Goal: Transaction & Acquisition: Purchase product/service

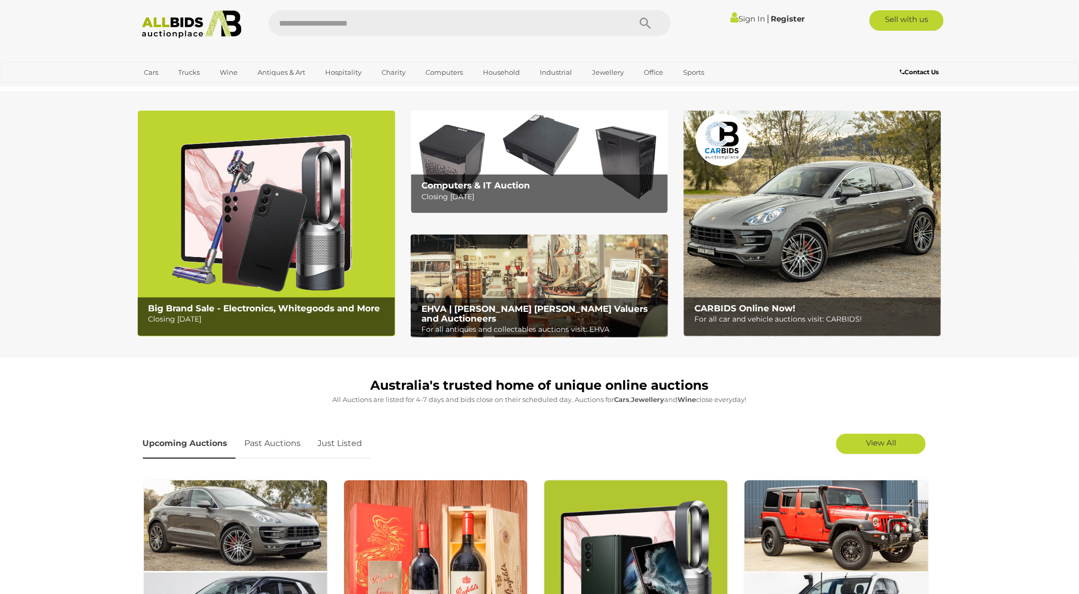
click at [213, 251] on img at bounding box center [266, 224] width 257 height 226
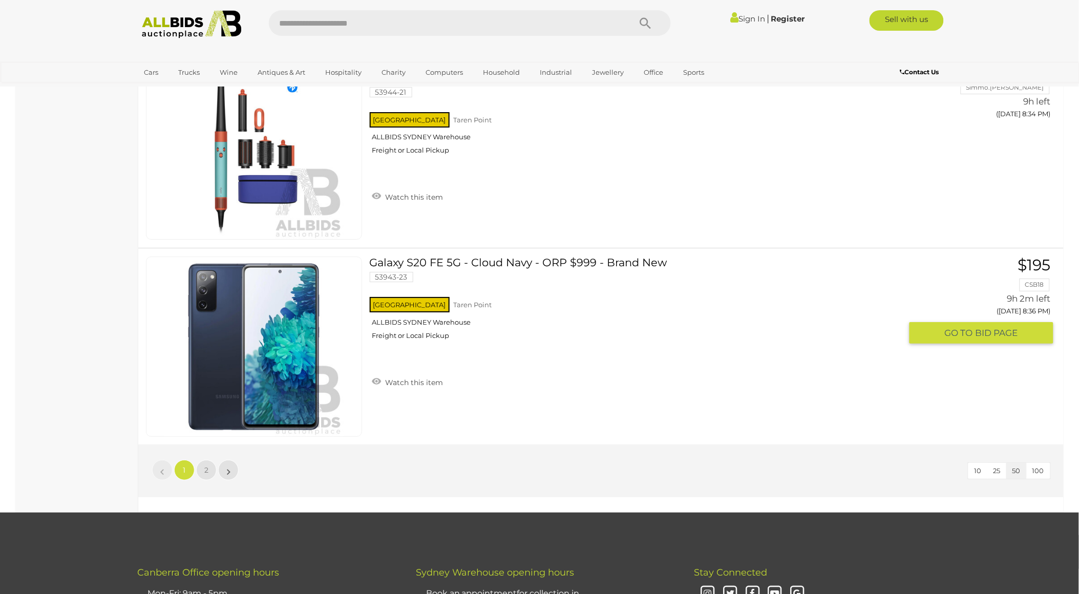
scroll to position [9555, 0]
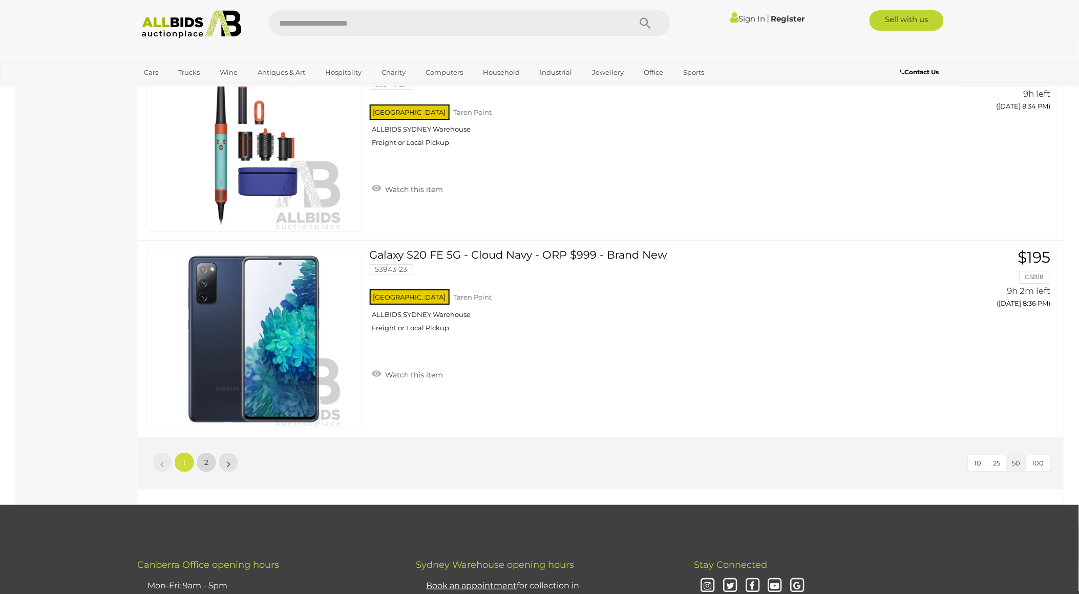
click at [207, 452] on link "2" at bounding box center [206, 462] width 20 height 20
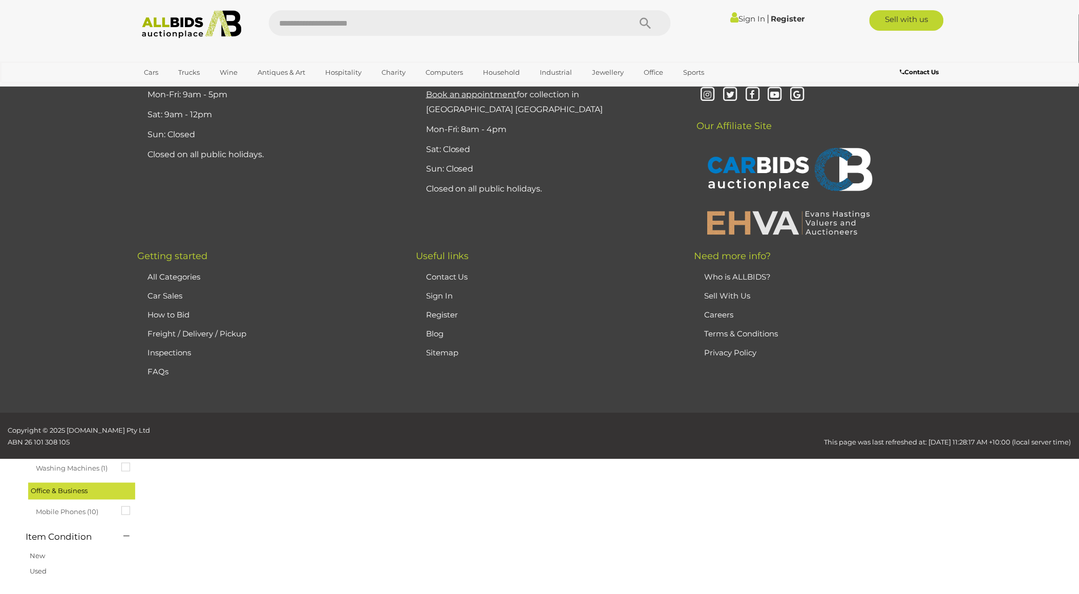
scroll to position [35, 0]
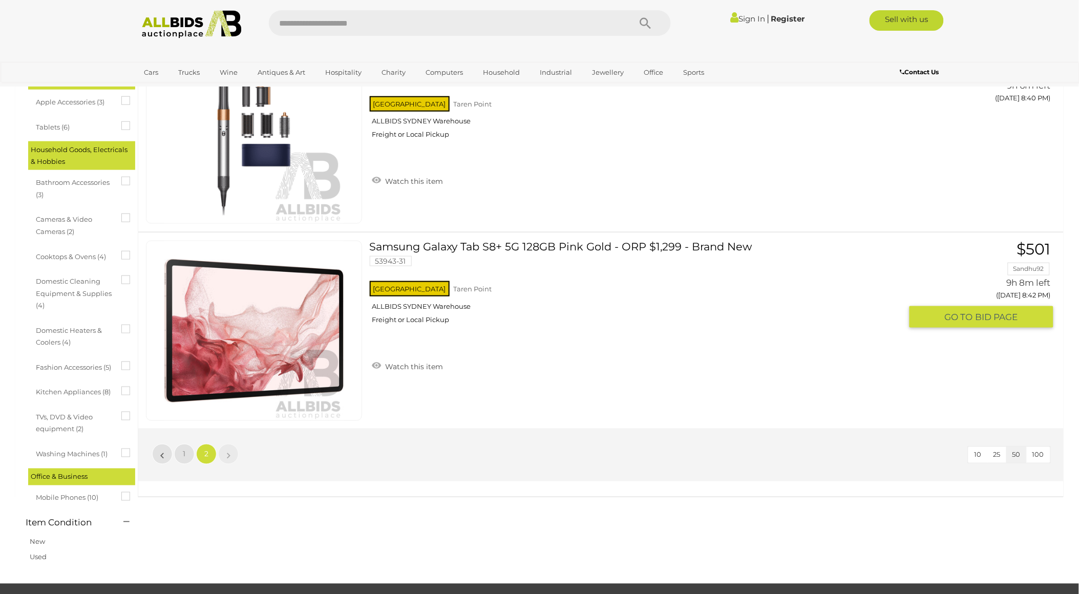
scroll to position [455, 0]
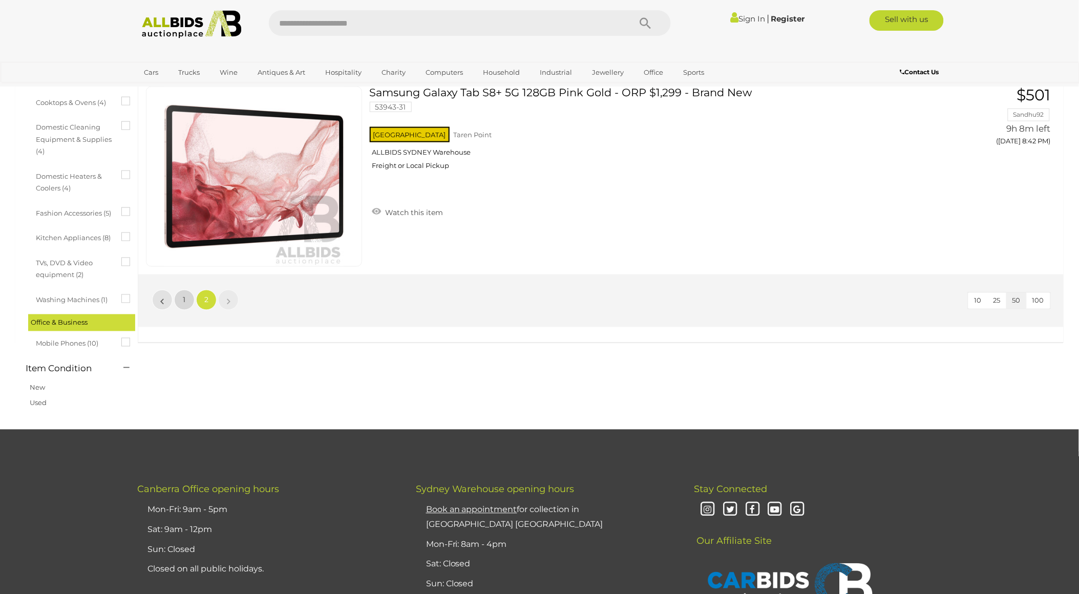
click at [178, 295] on link "1" at bounding box center [184, 300] width 20 height 20
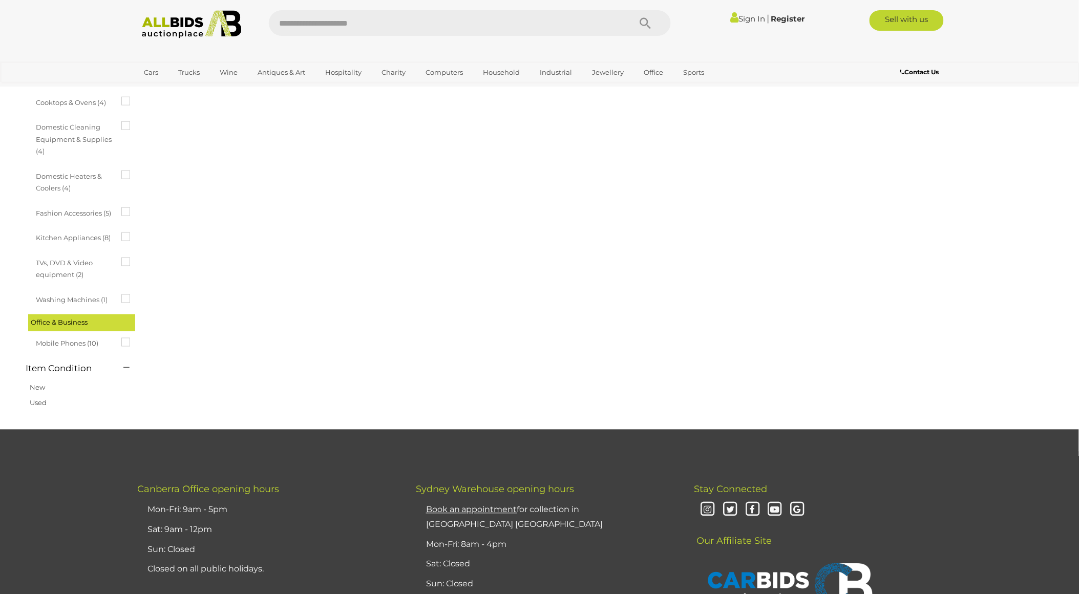
scroll to position [35, 0]
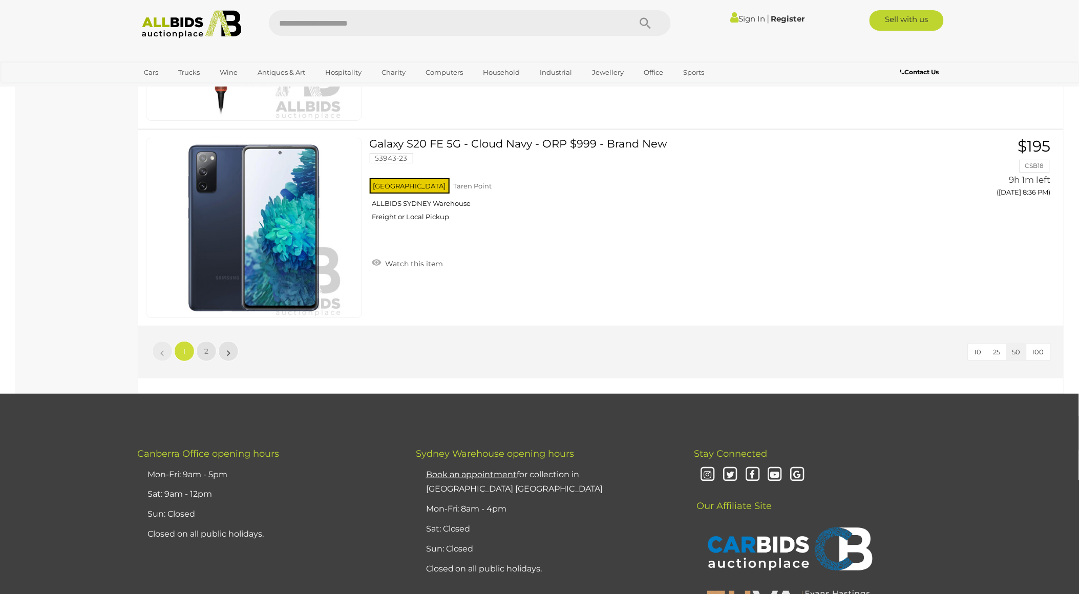
scroll to position [9499, 0]
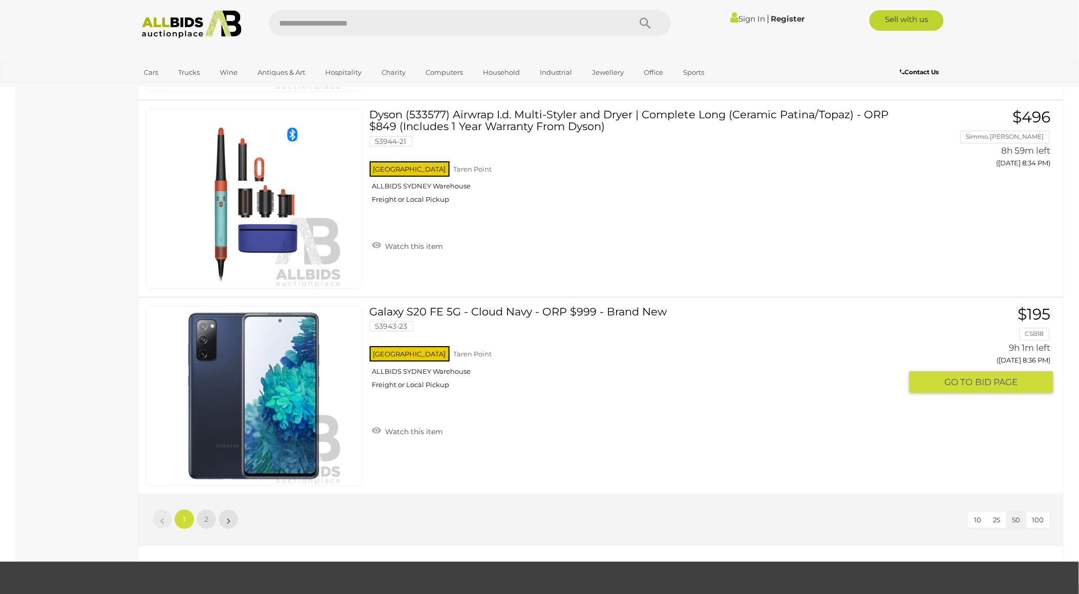
click at [259, 346] on link at bounding box center [254, 396] width 216 height 180
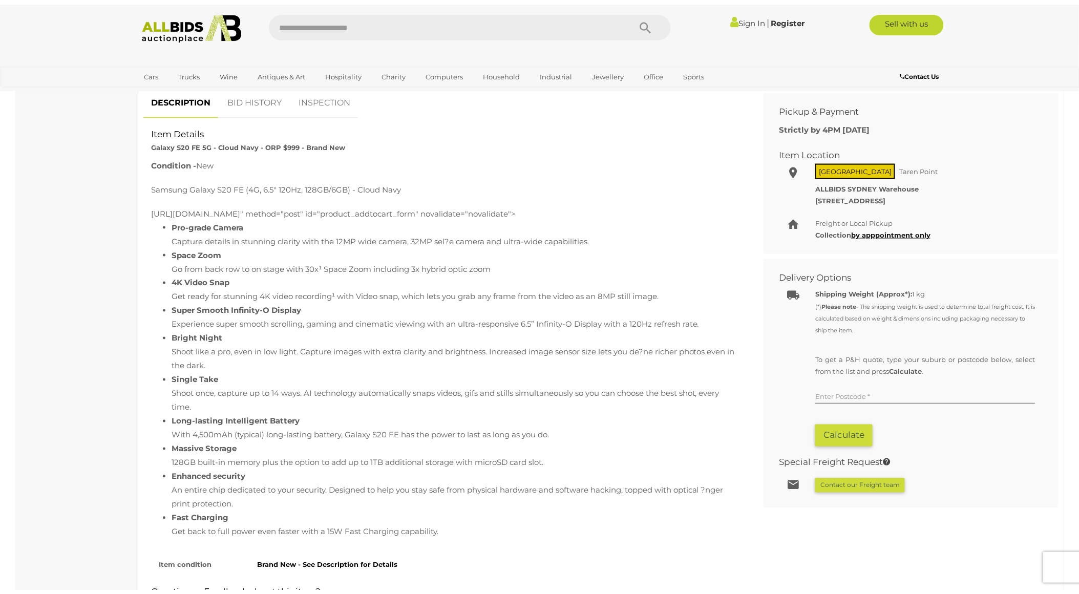
scroll to position [170, 0]
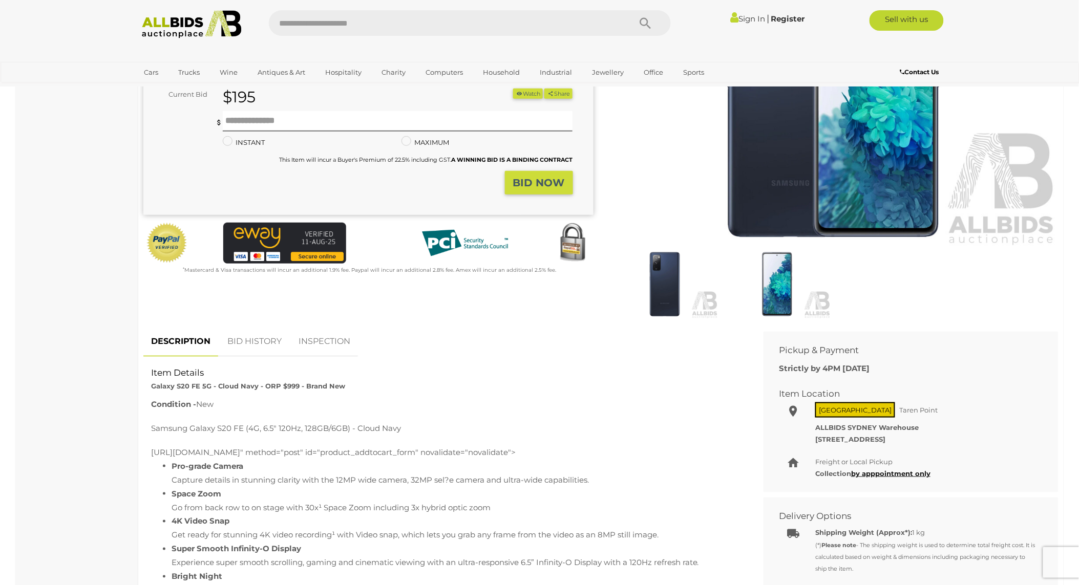
click at [258, 345] on link "BID HISTORY" at bounding box center [255, 342] width 70 height 30
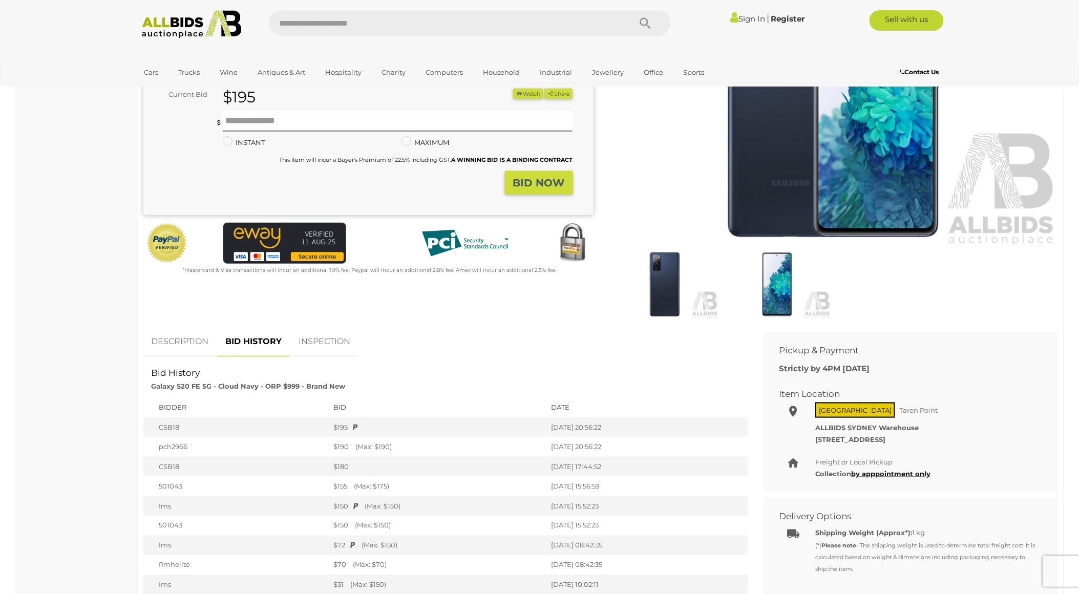
click at [326, 346] on link "INSPECTION" at bounding box center [324, 342] width 67 height 30
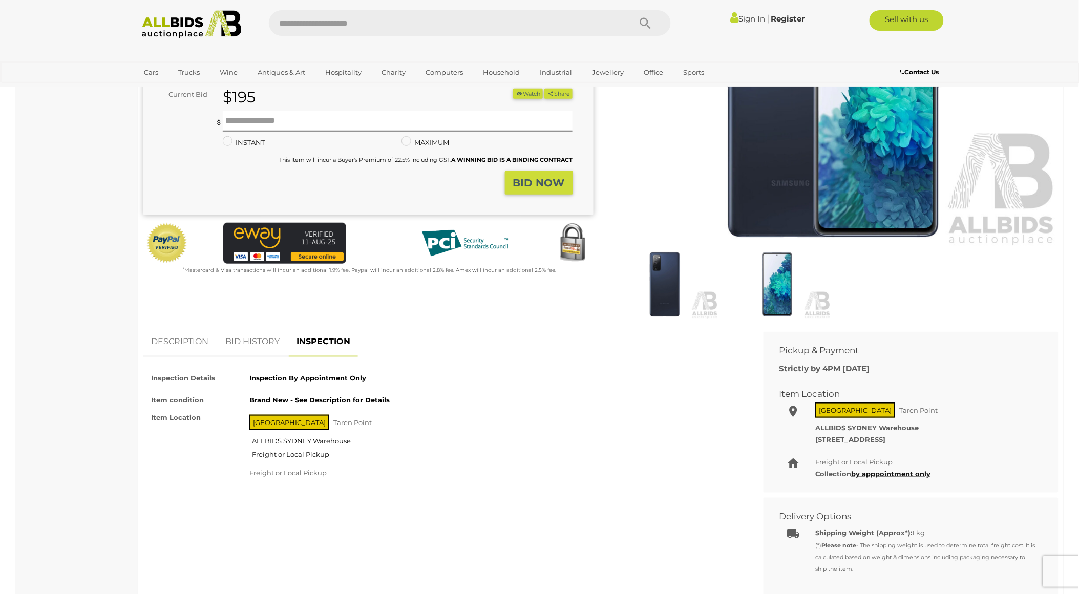
scroll to position [0, 0]
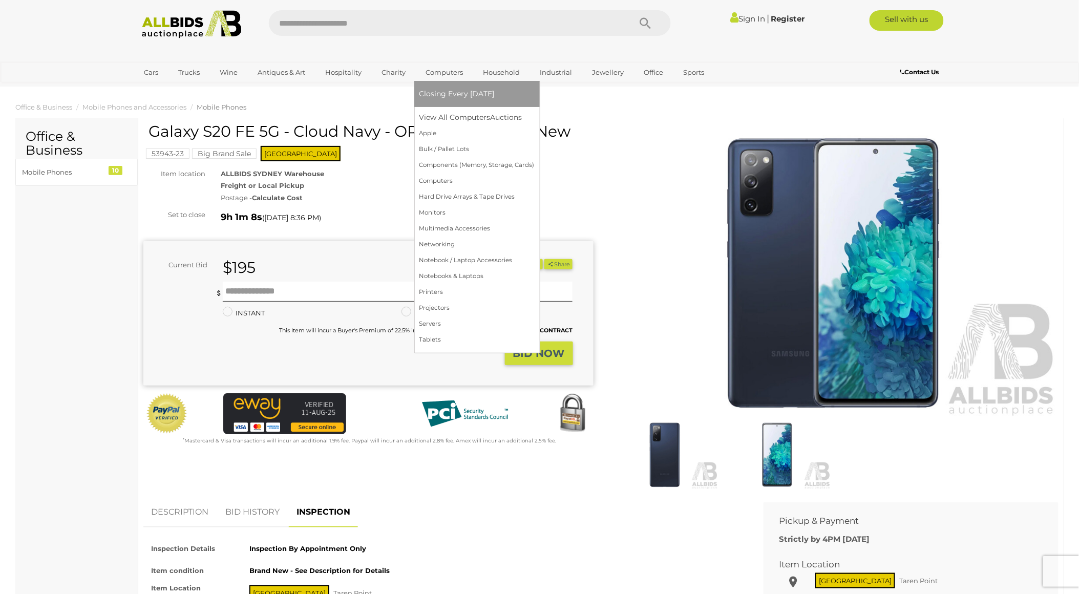
click at [454, 90] on span "Closing Every [DATE]" at bounding box center [456, 93] width 75 height 9
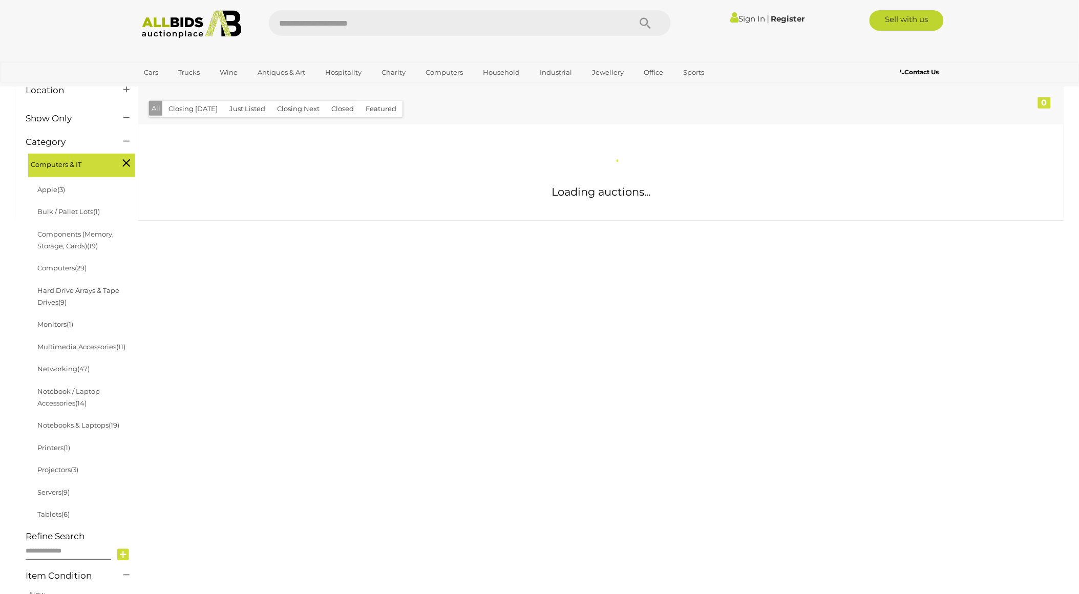
scroll to position [114, 0]
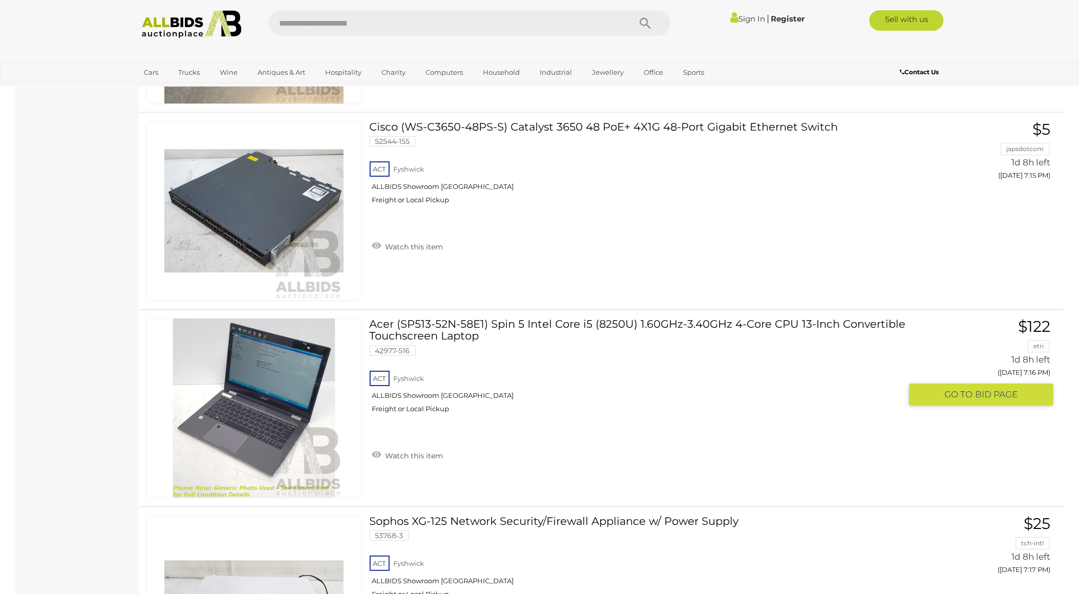
scroll to position [9897, 0]
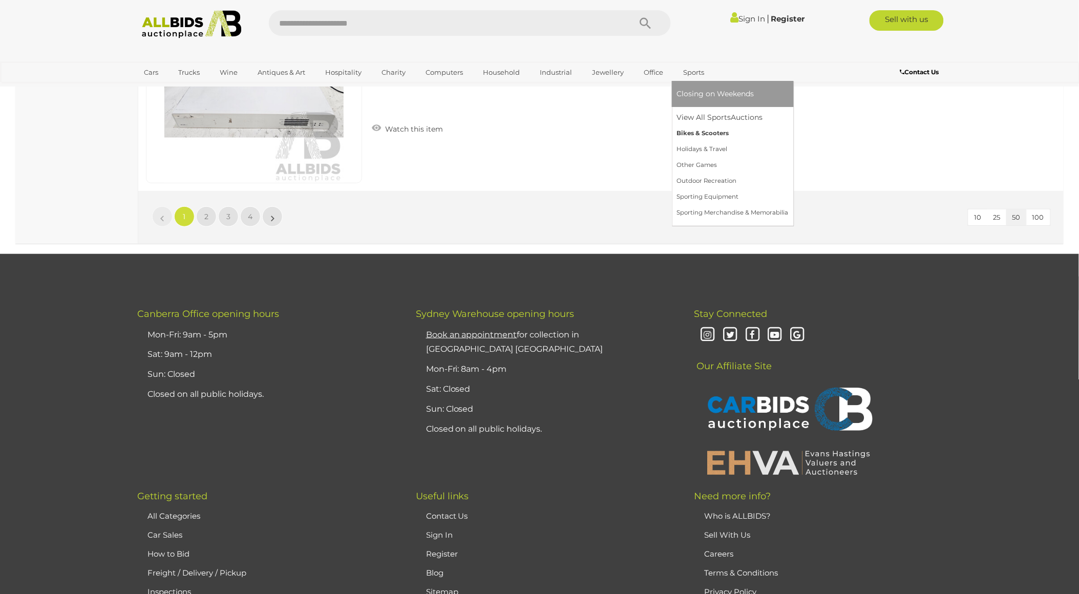
click at [693, 131] on link "Bikes & Scooters" at bounding box center [733, 133] width 112 height 16
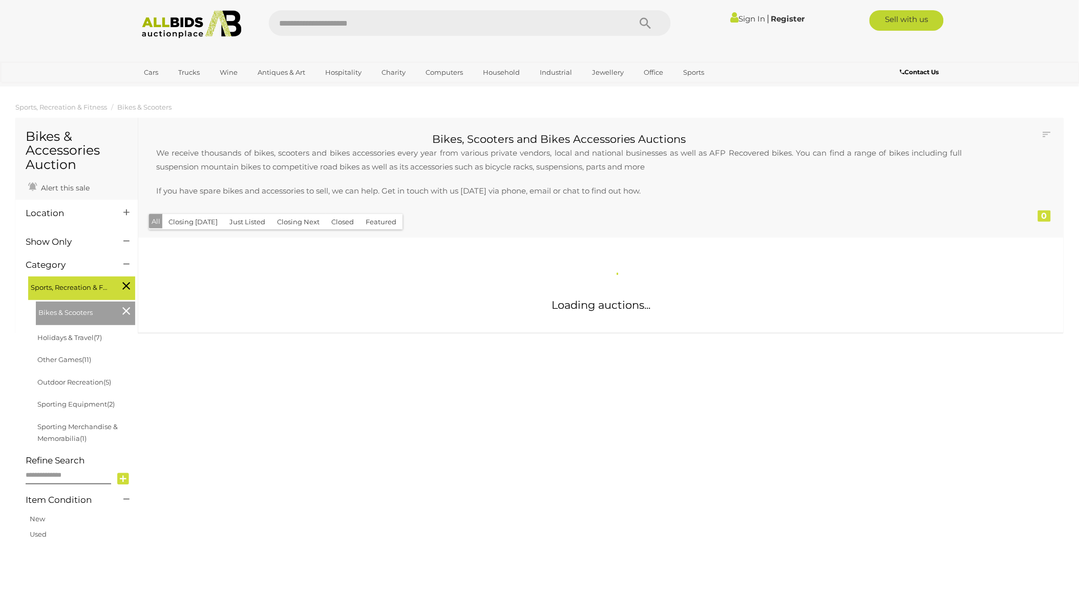
scroll to position [57, 0]
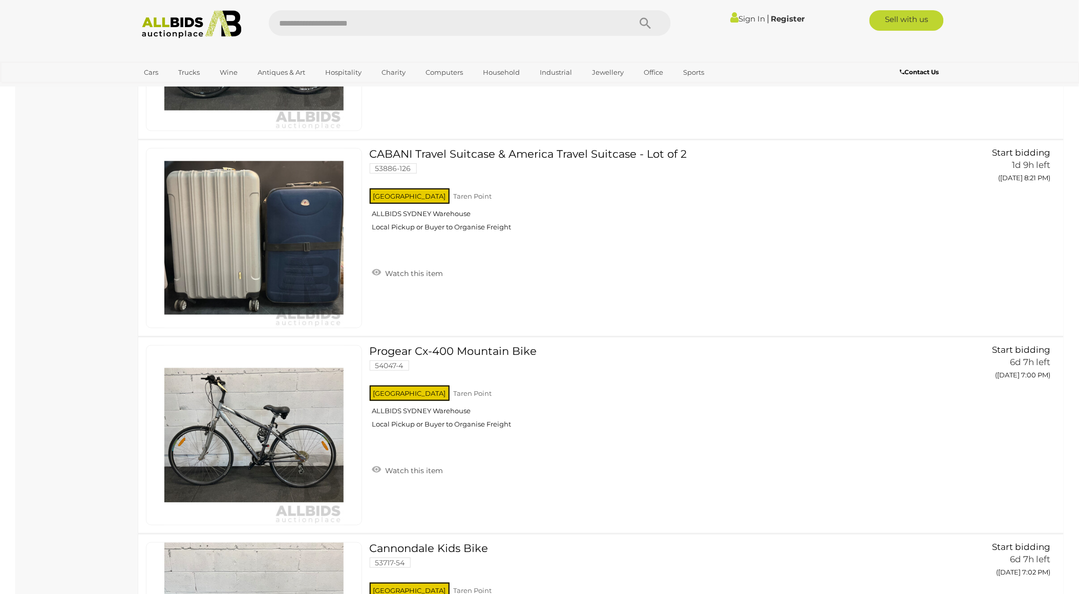
scroll to position [1877, 0]
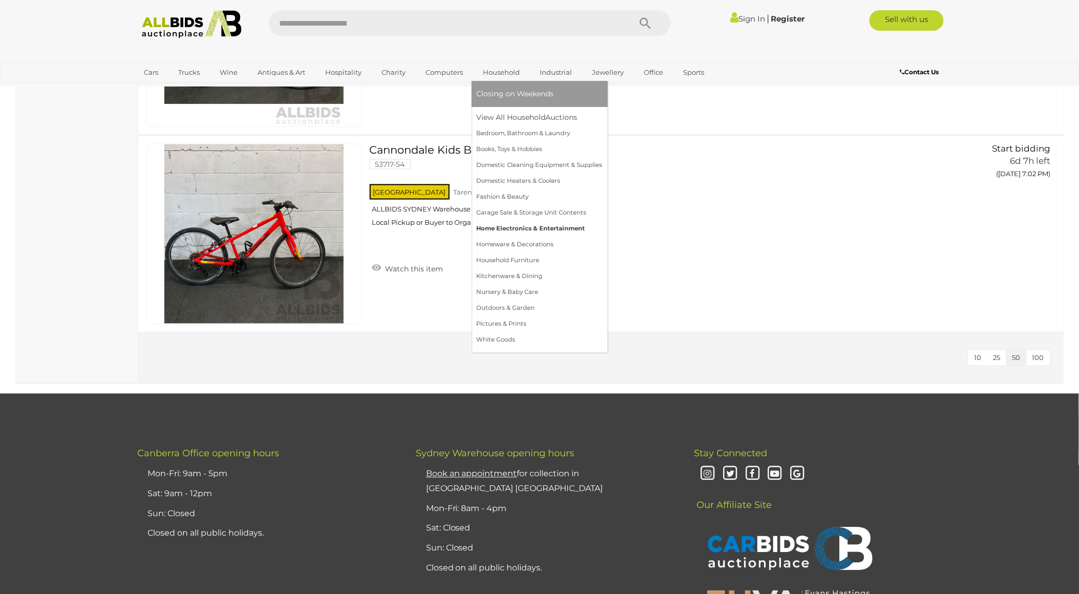
click at [519, 222] on link "Home Electronics & Entertainment" at bounding box center [540, 229] width 126 height 16
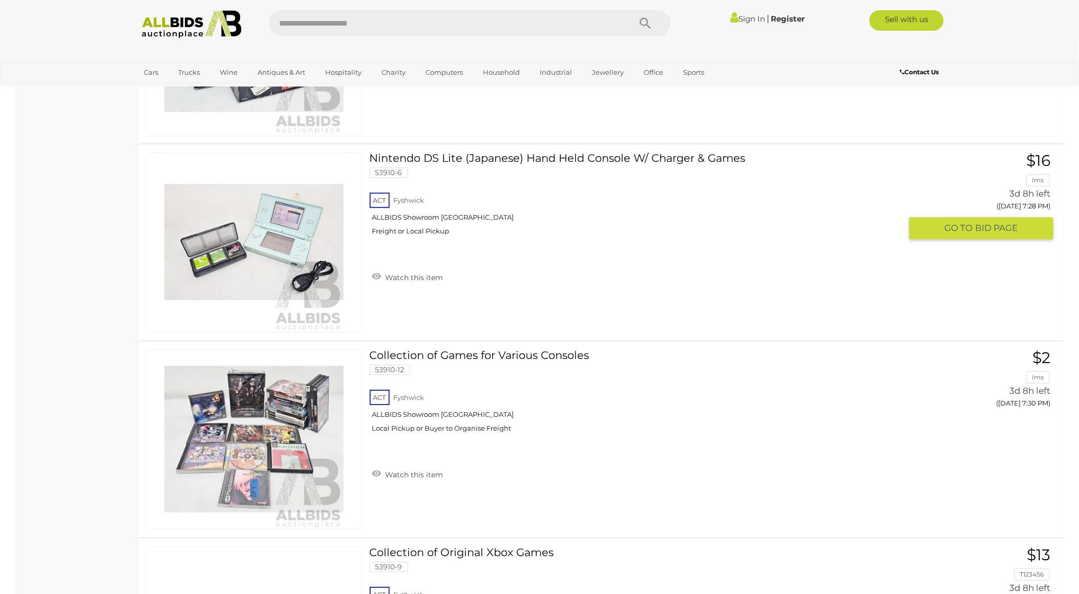
scroll to position [9271, 0]
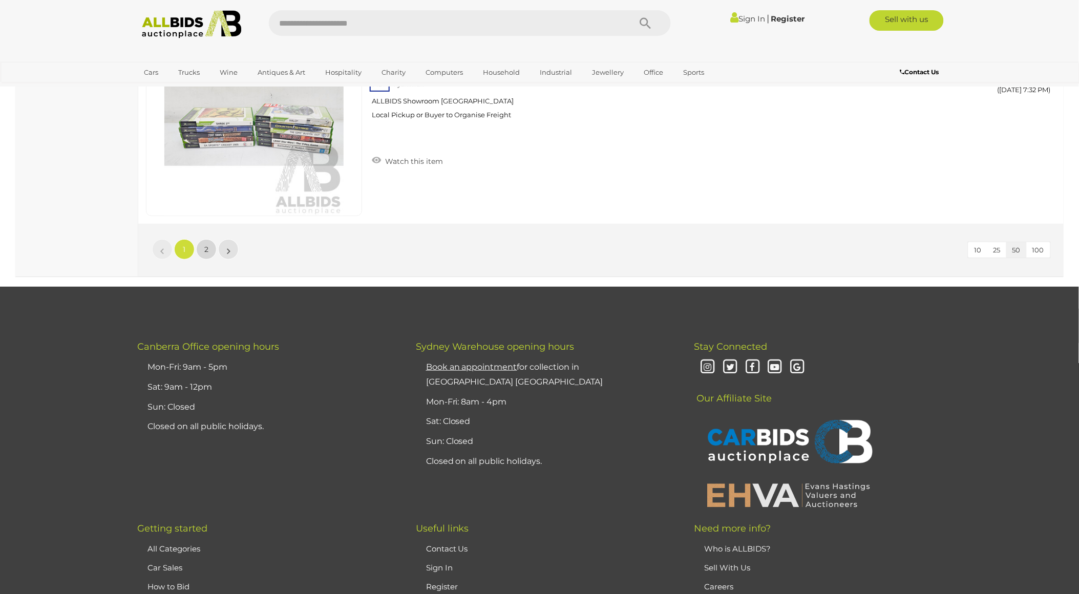
click at [212, 239] on link "2" at bounding box center [206, 249] width 20 height 20
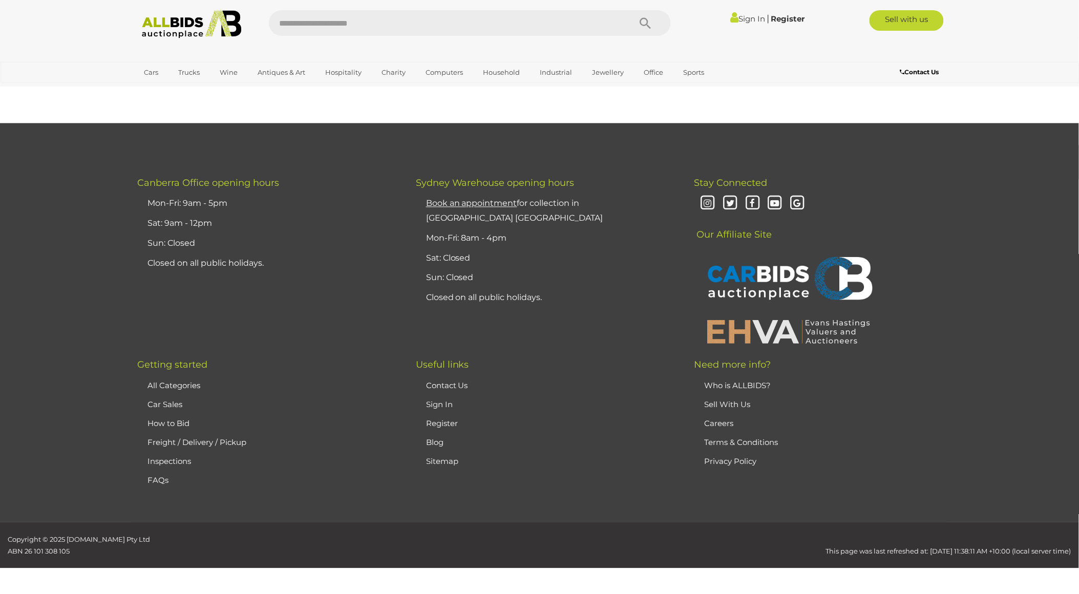
scroll to position [50, 0]
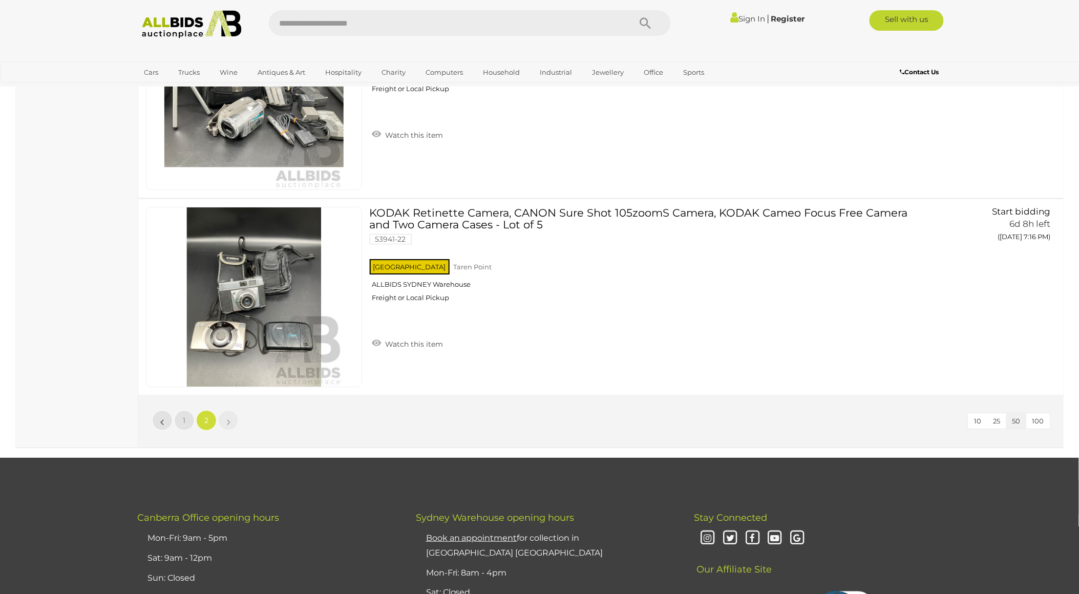
scroll to position [3690, 0]
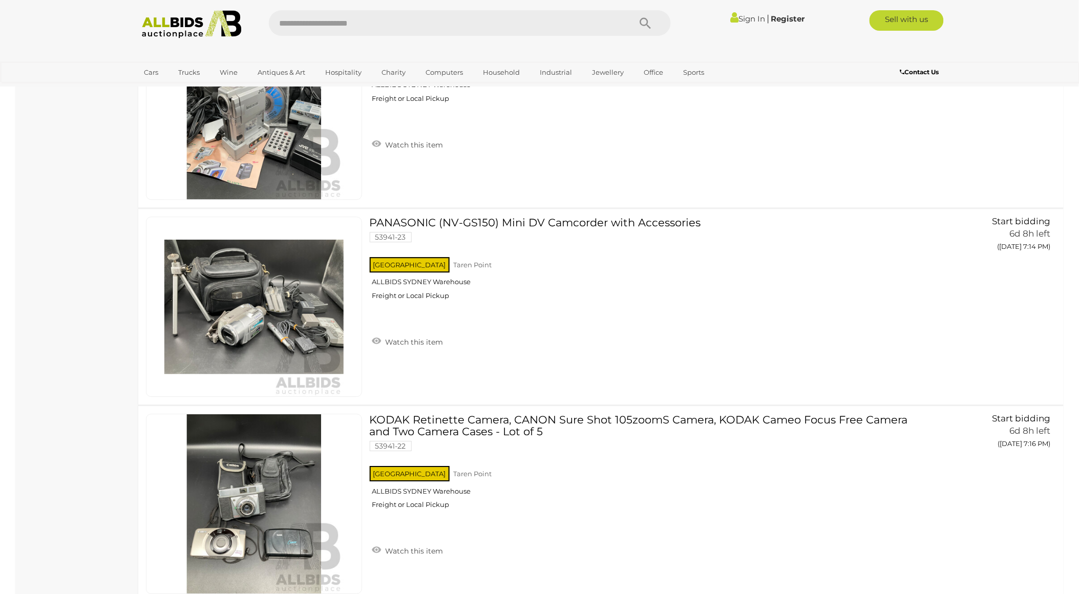
click at [203, 27] on img at bounding box center [191, 24] width 111 height 28
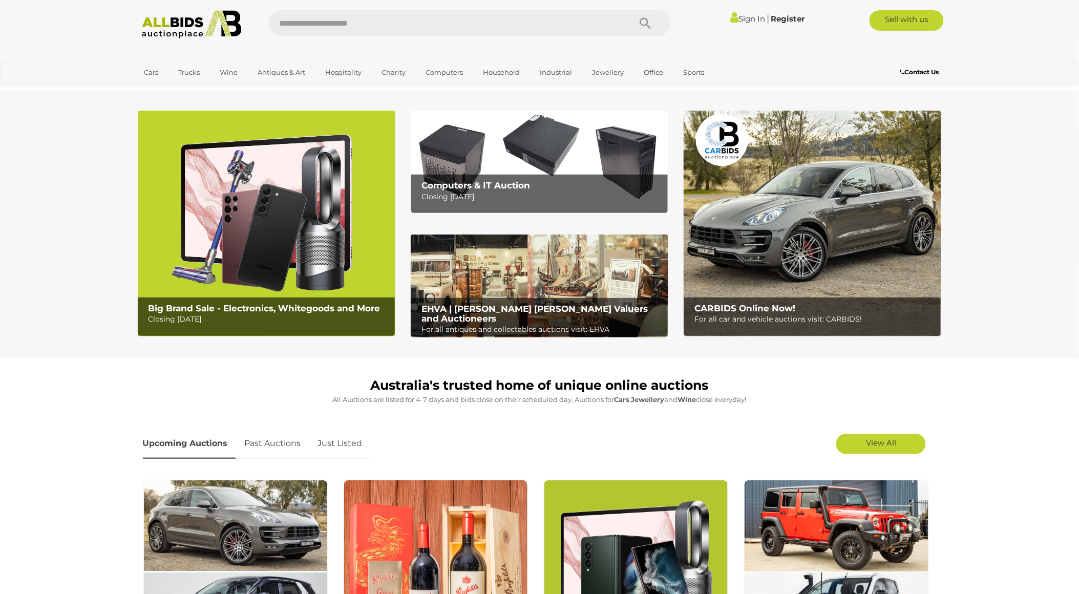
click link "[GEOGRAPHIC_DATA]"
click span "Closing Daily"
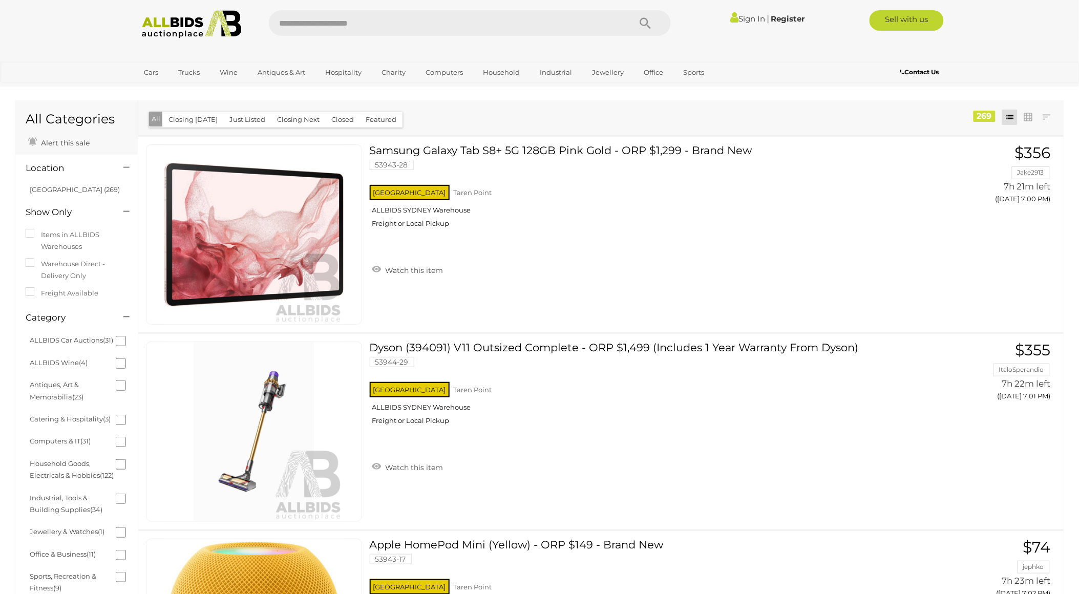
click at [1056, 120] on li "Closing First Closing Last Lowest Bid Highest Bid Item Name A-Z Item Name Z-A A…" at bounding box center [1046, 117] width 18 height 15
click at [1049, 120] on link at bounding box center [1046, 117] width 15 height 15
click at [1026, 173] on link "Lowest Bid" at bounding box center [979, 174] width 153 height 18
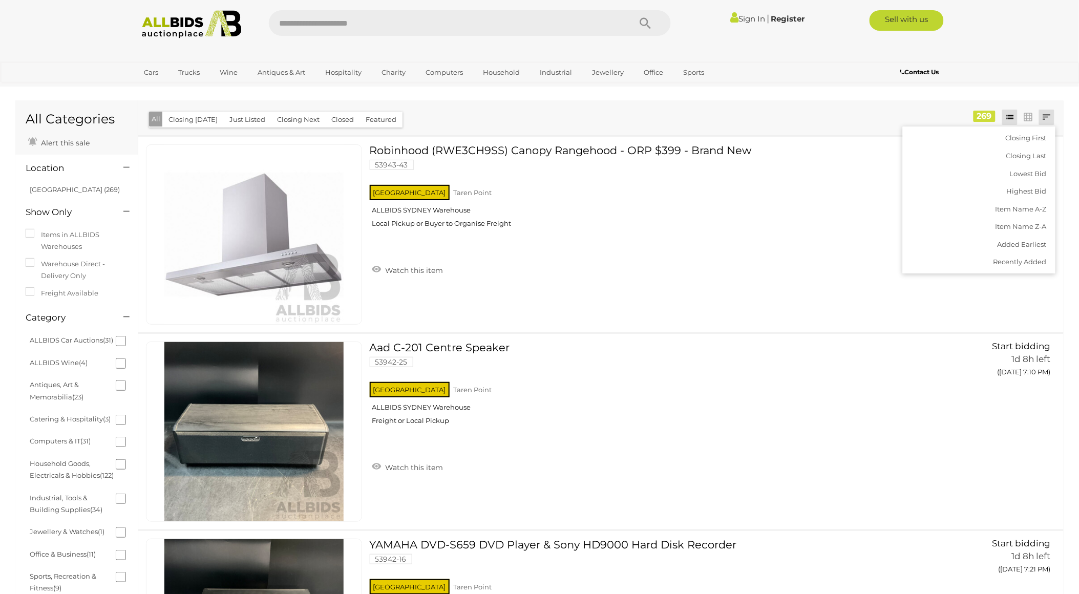
click at [584, 119] on div "Closing First Closing Last Lowest Bid Highest Bid Item Name A-Z Item Name Z-A A…" at bounding box center [600, 117] width 925 height 35
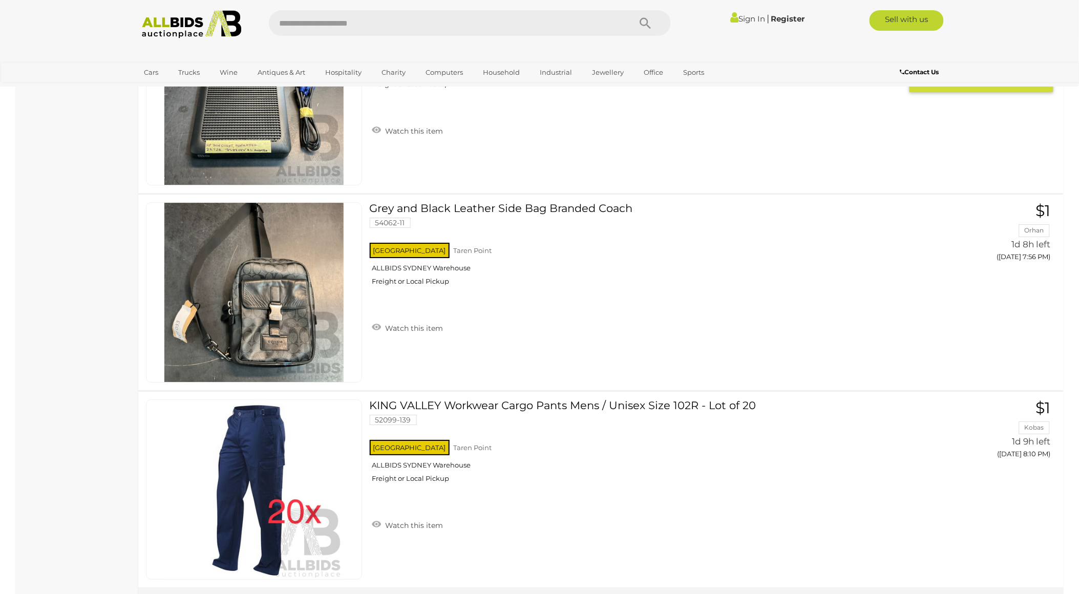
scroll to position [9726, 0]
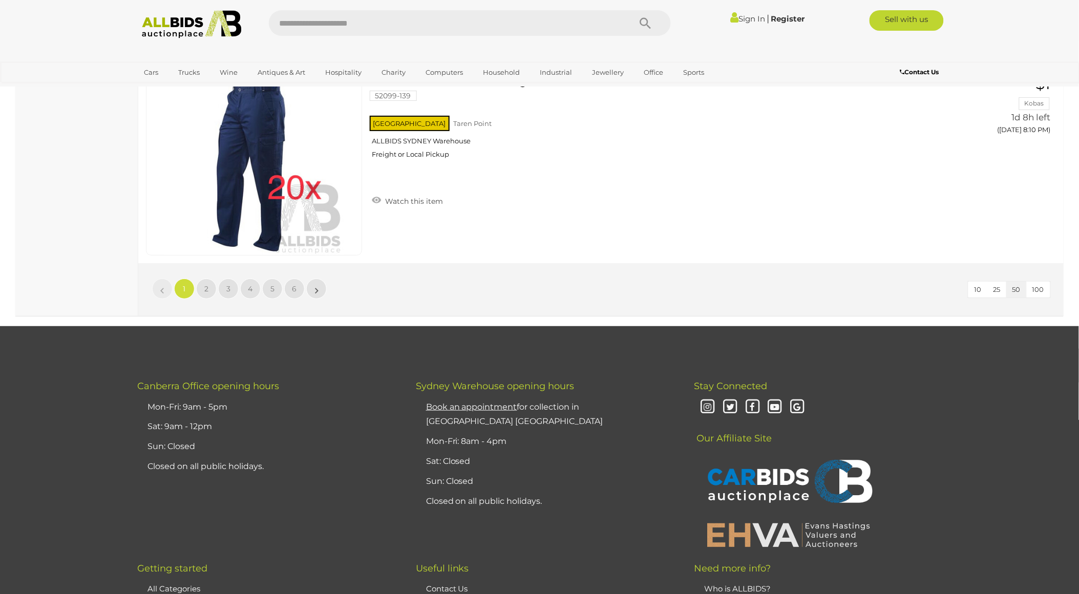
click at [318, 278] on li "»" at bounding box center [317, 288] width 20 height 20
click at [324, 278] on link "»" at bounding box center [316, 288] width 20 height 20
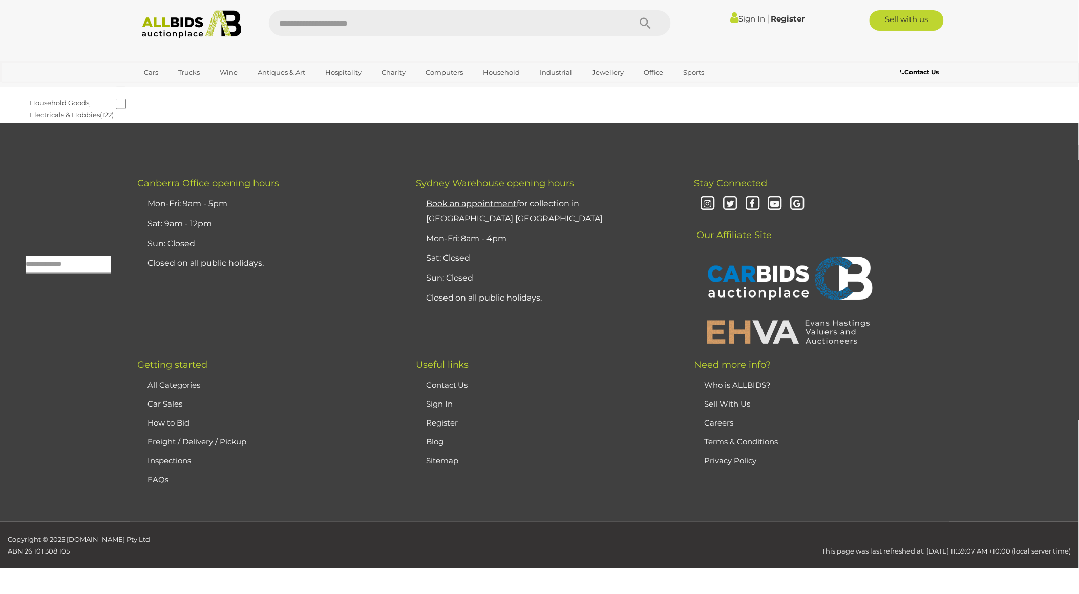
scroll to position [33, 0]
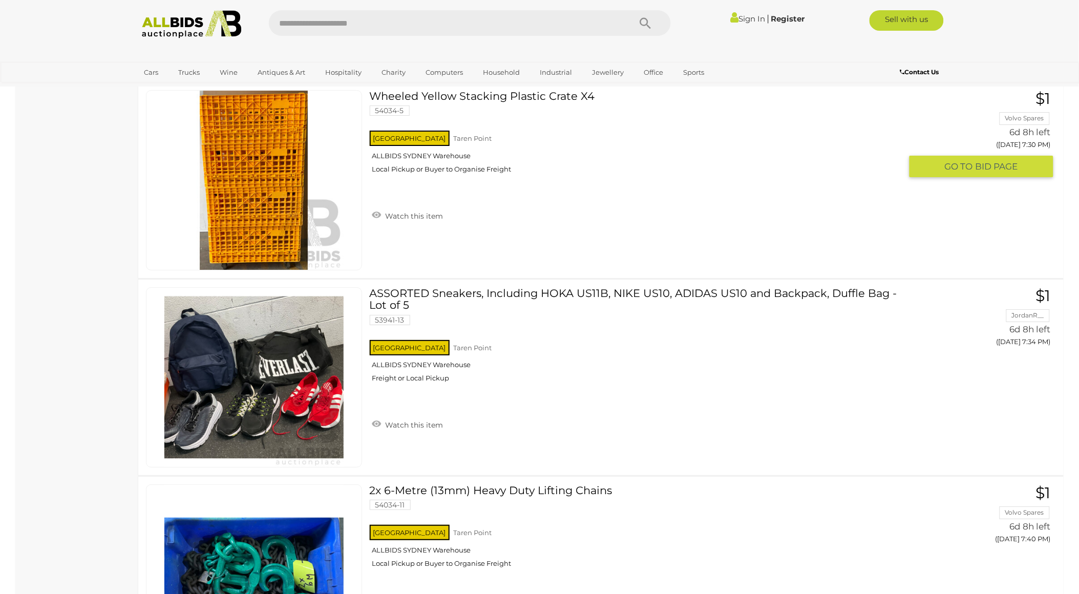
scroll to position [2218, 0]
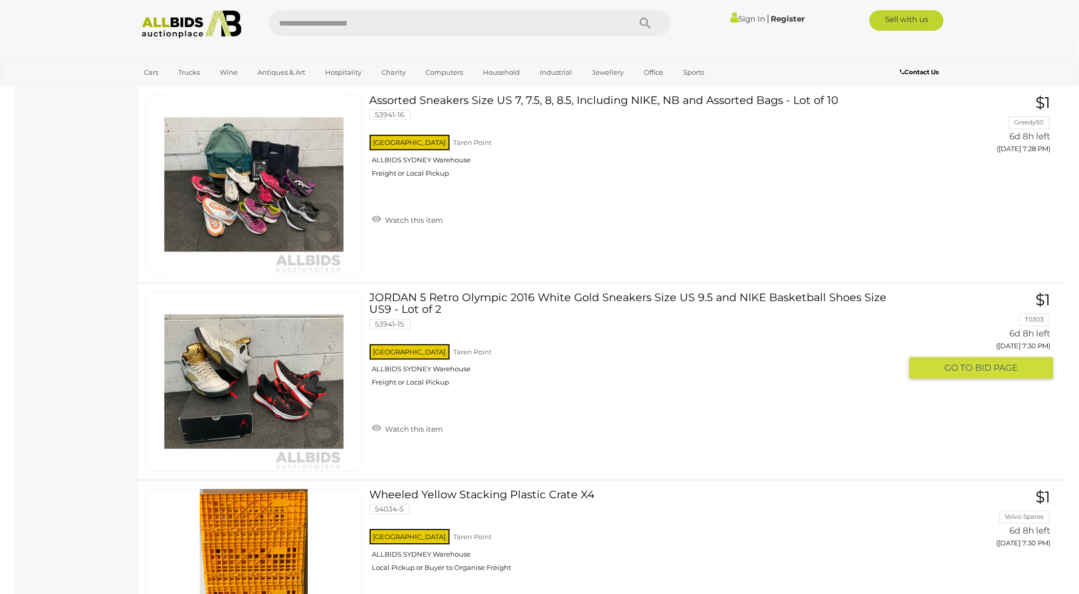
click at [266, 343] on link at bounding box center [254, 381] width 216 height 180
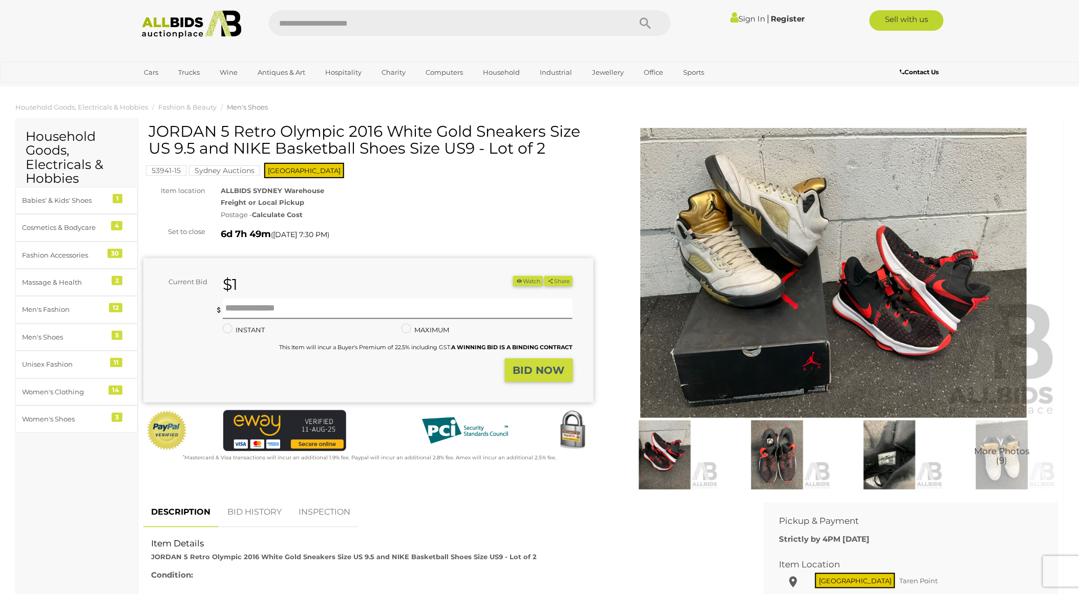
click at [802, 262] on img at bounding box center [834, 273] width 450 height 290
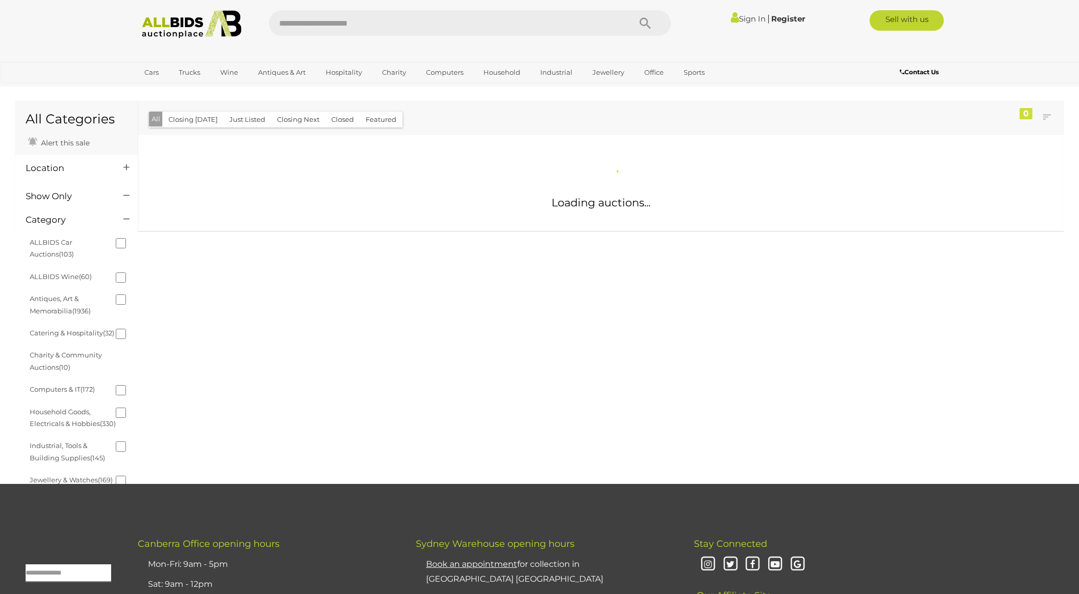
scroll to position [637, 0]
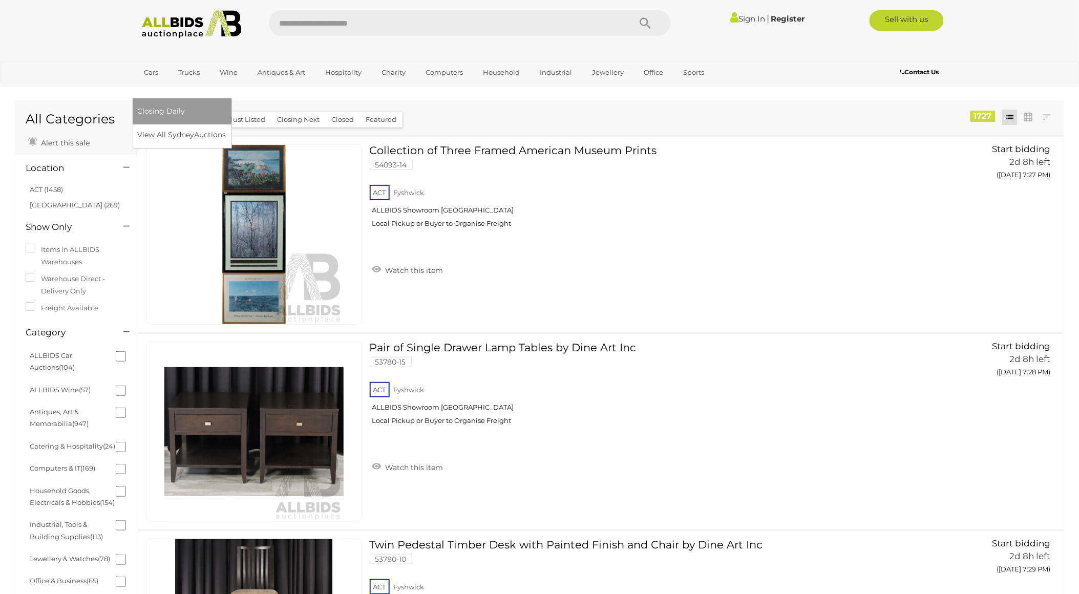
drag, startPoint x: 93, startPoint y: 1, endPoint x: 739, endPoint y: 72, distance: 649.4
click at [224, 81] on link "[GEOGRAPHIC_DATA]" at bounding box center [181, 89] width 86 height 17
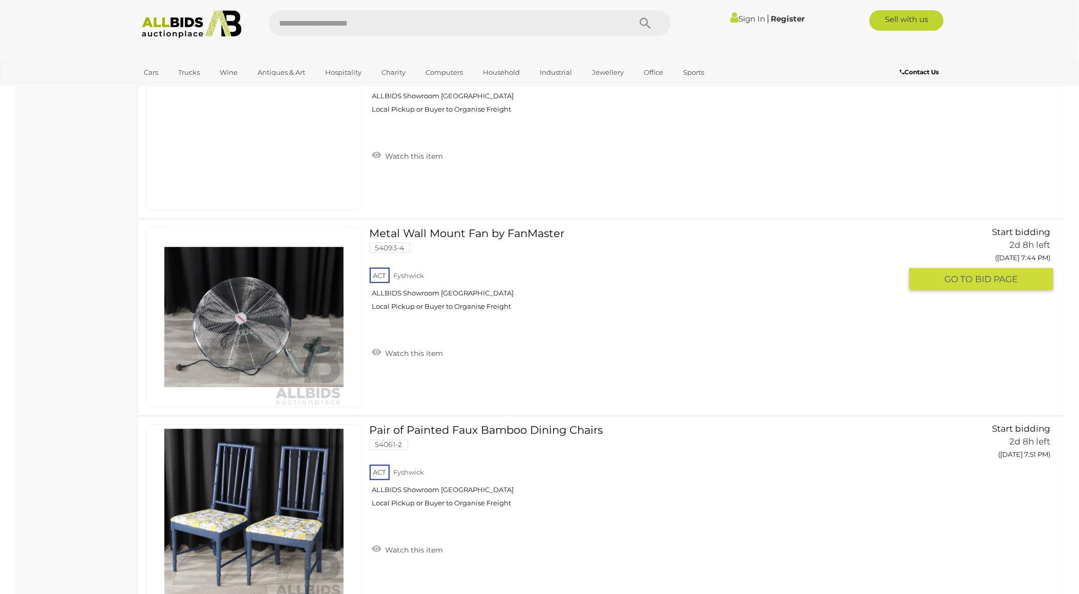
scroll to position [1593, 0]
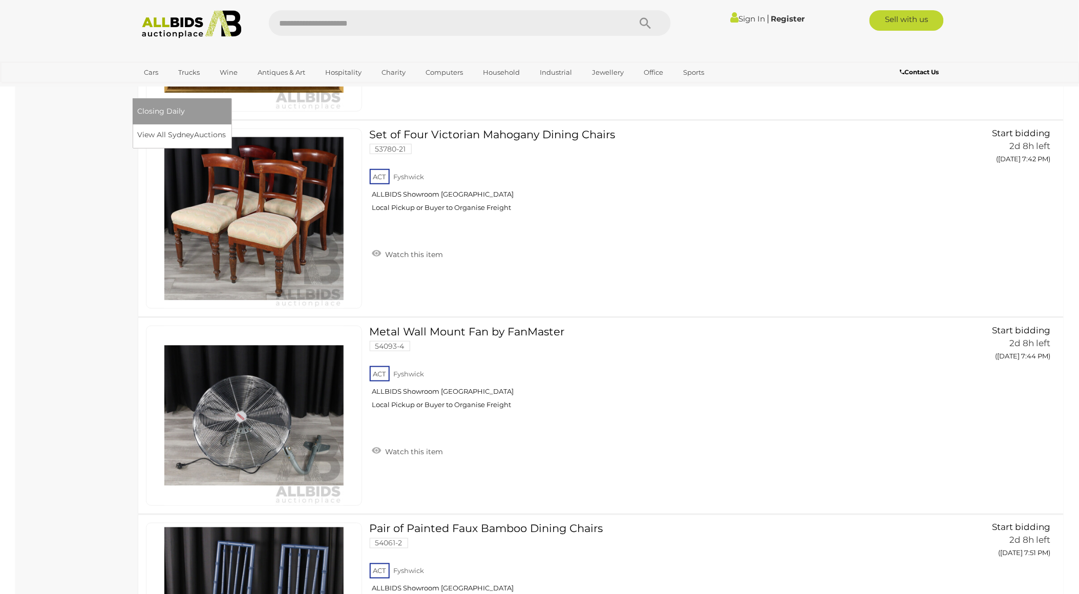
click at [224, 81] on link "[GEOGRAPHIC_DATA]" at bounding box center [181, 89] width 86 height 17
click at [185, 106] on span "Closing Daily" at bounding box center [162, 110] width 48 height 9
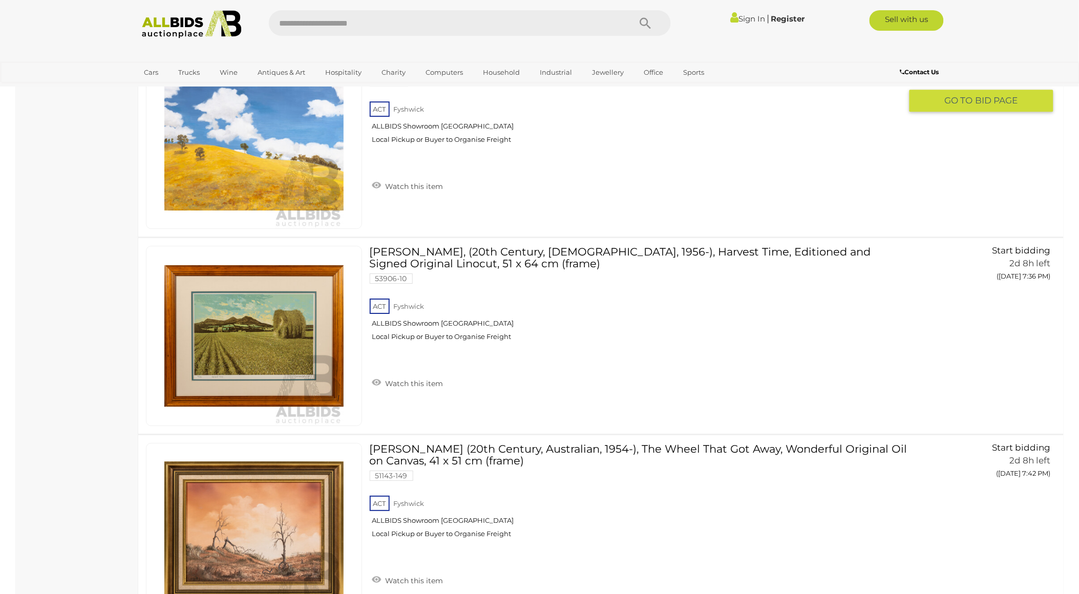
scroll to position [1081, 0]
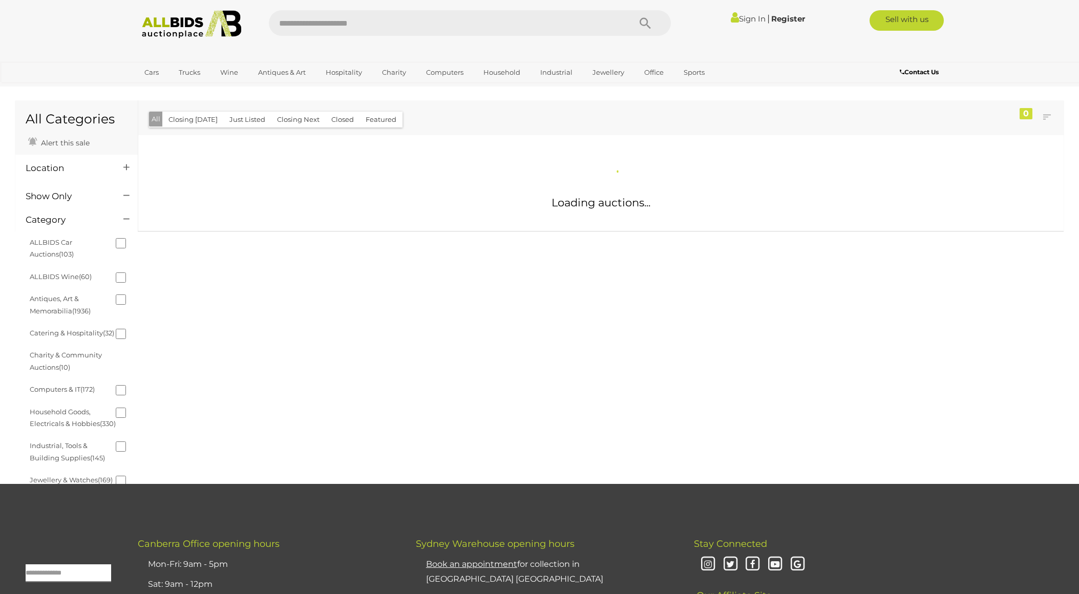
scroll to position [637, 0]
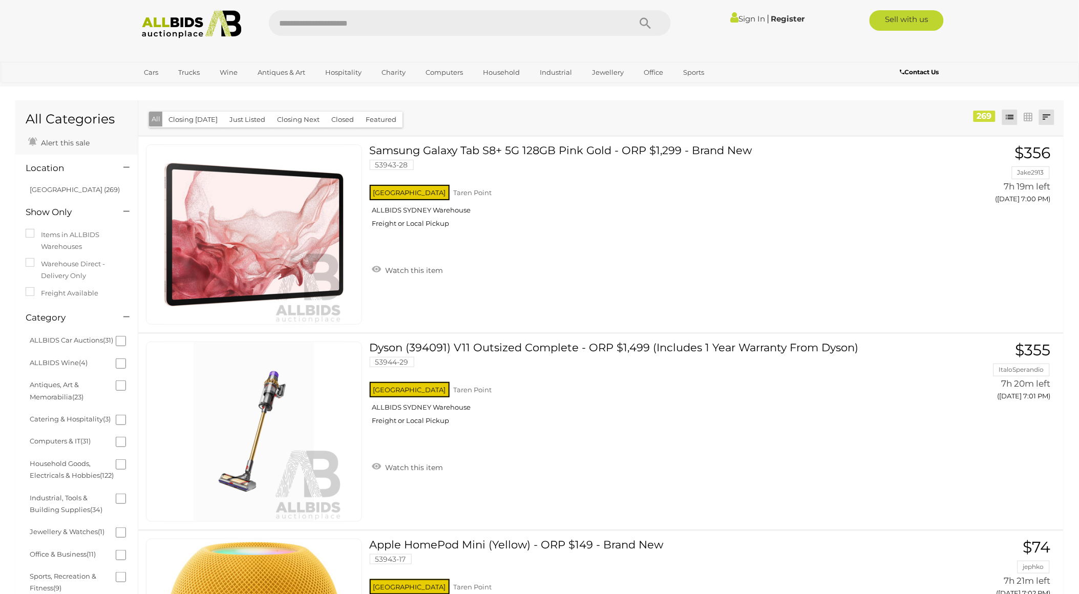
click at [1049, 116] on link at bounding box center [1046, 117] width 15 height 15
click at [1012, 174] on link "Lowest Bid" at bounding box center [979, 174] width 153 height 18
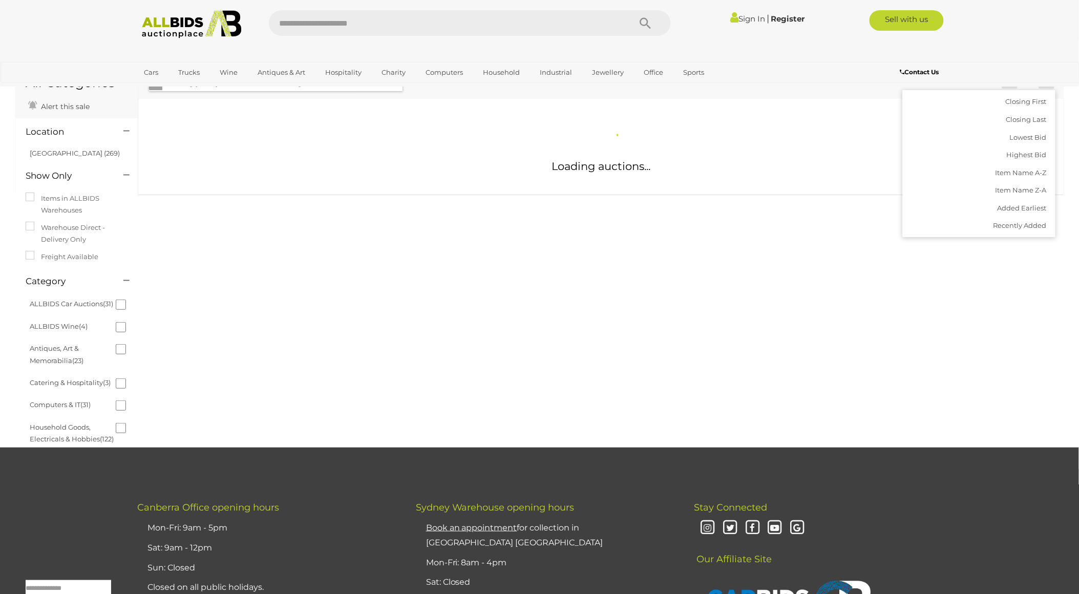
scroll to position [57, 0]
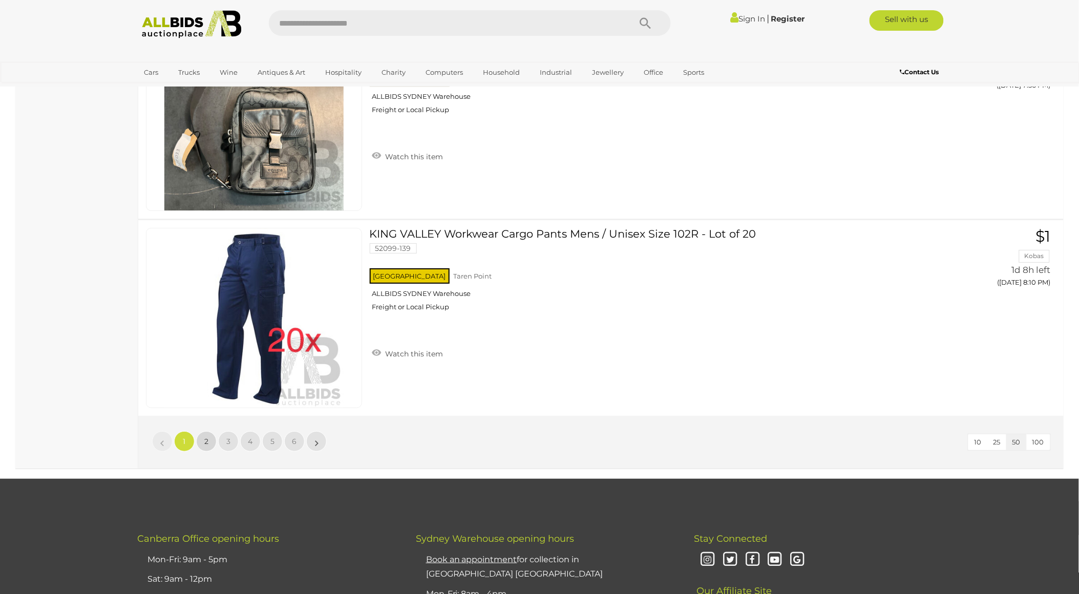
click at [205, 437] on span "2" at bounding box center [206, 441] width 4 height 9
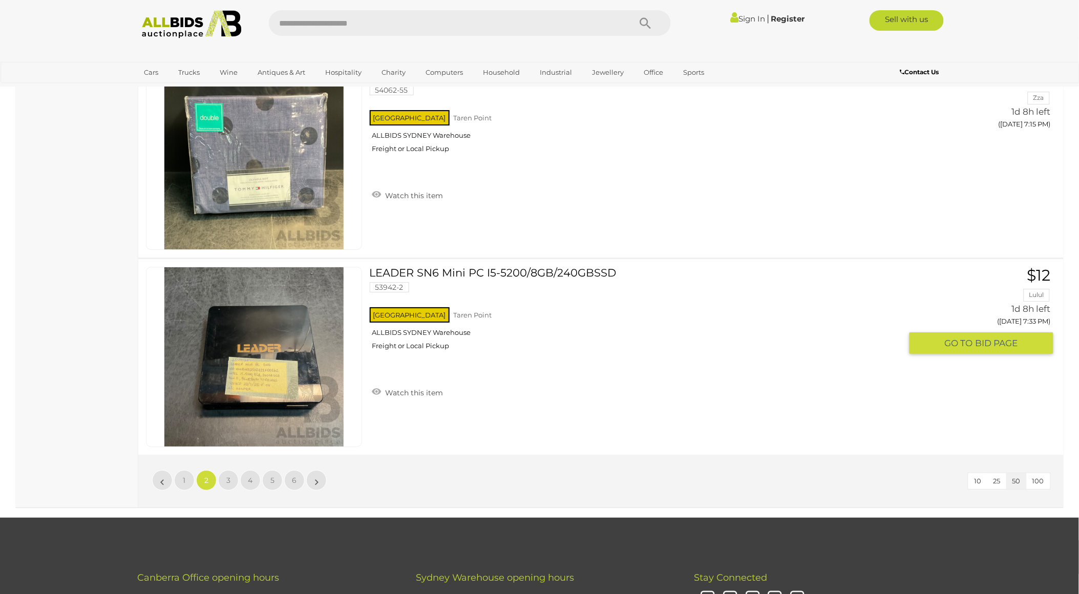
scroll to position [9554, 0]
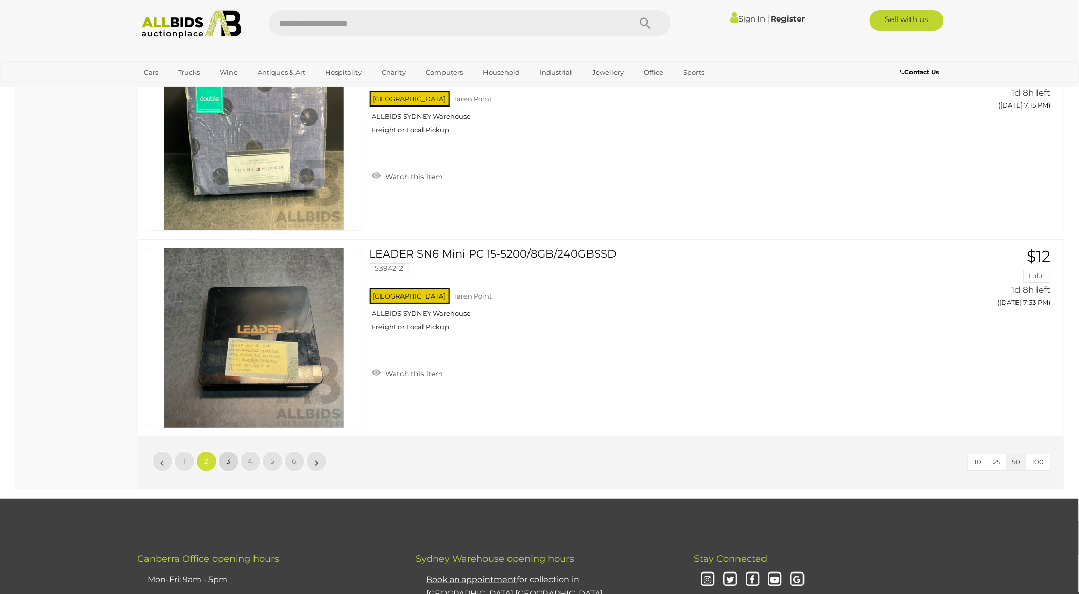
click at [233, 451] on link "3" at bounding box center [228, 461] width 20 height 20
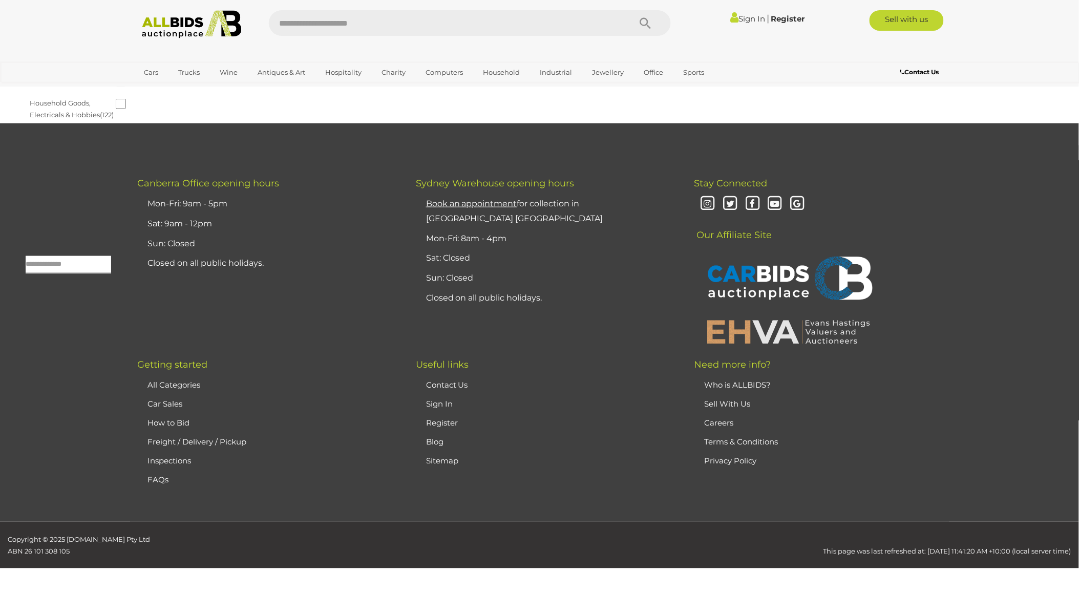
scroll to position [33, 0]
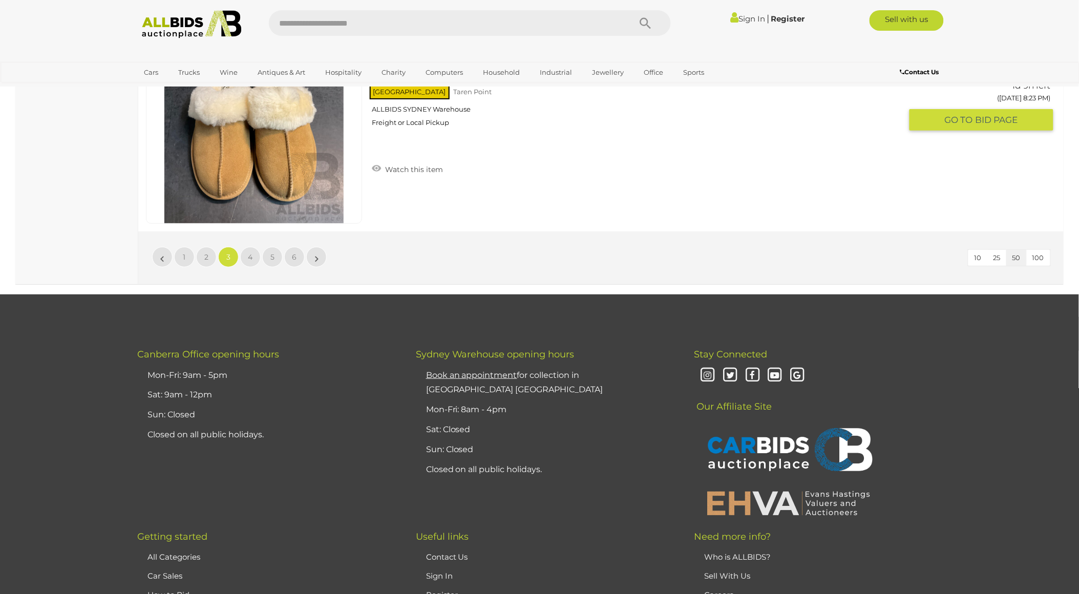
scroll to position [9759, 0]
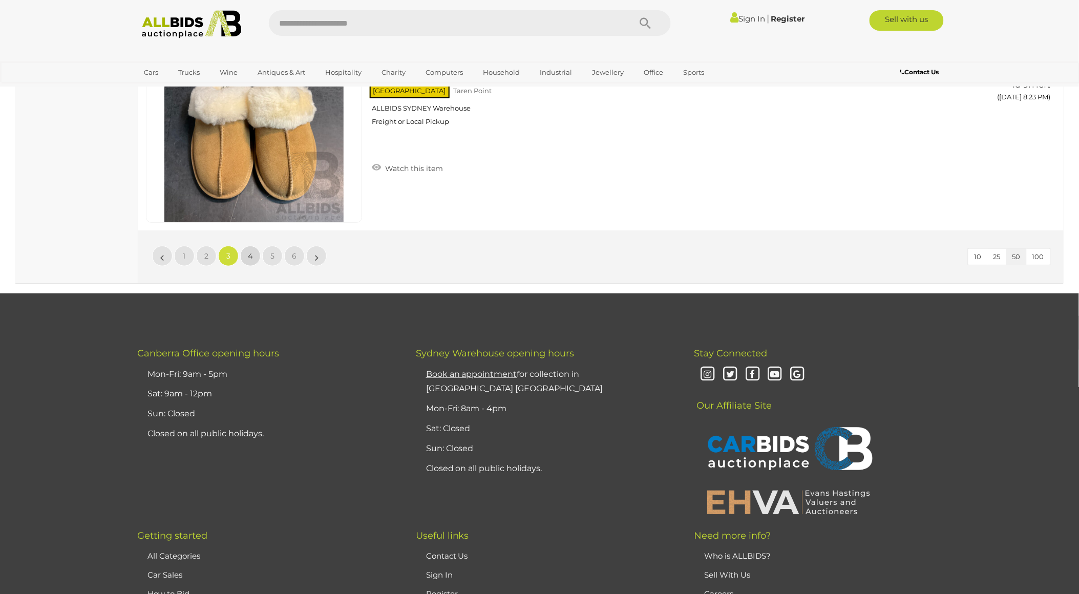
click at [248, 251] on span "4" at bounding box center [250, 255] width 5 height 9
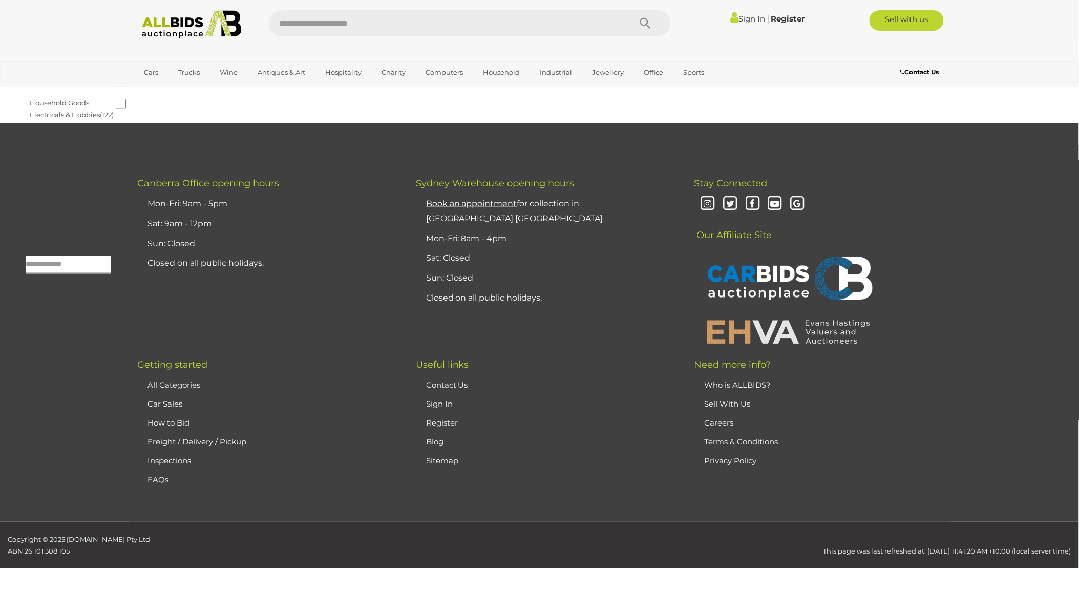
scroll to position [33, 0]
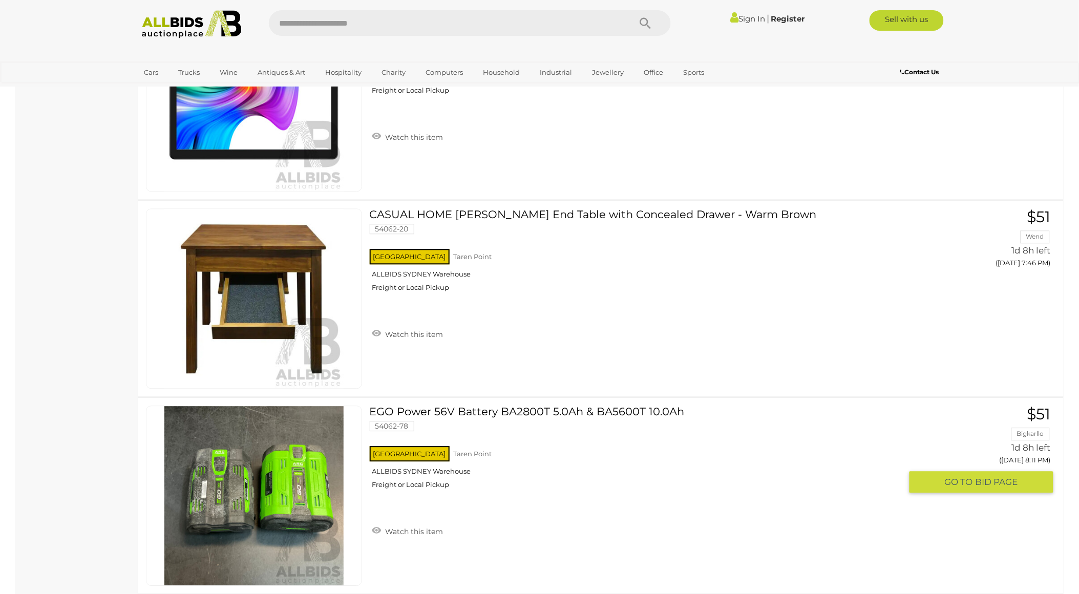
scroll to position [1877, 0]
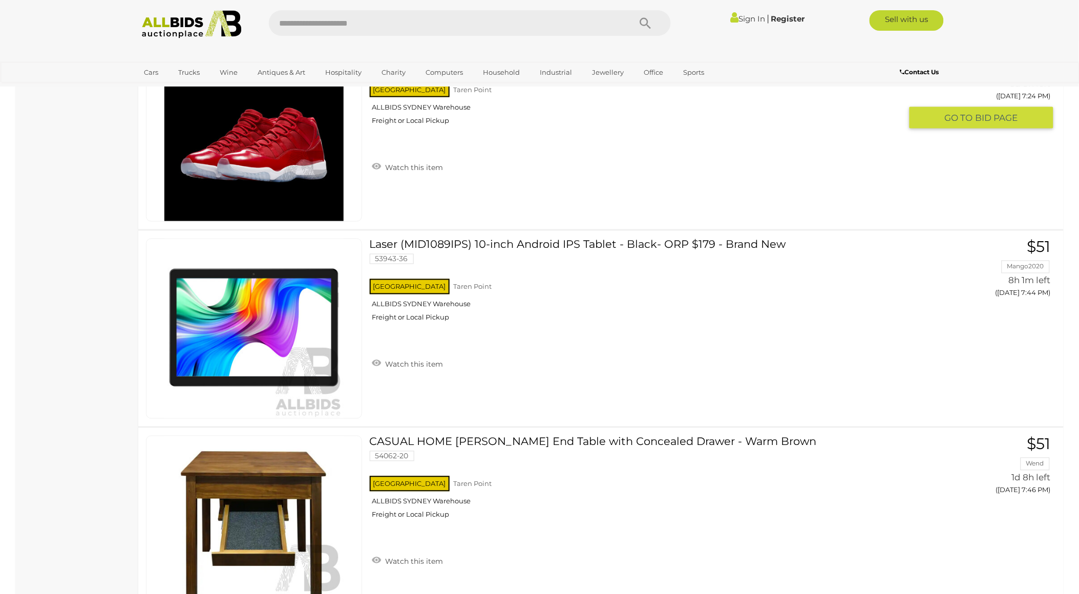
click at [284, 201] on img at bounding box center [253, 131] width 179 height 179
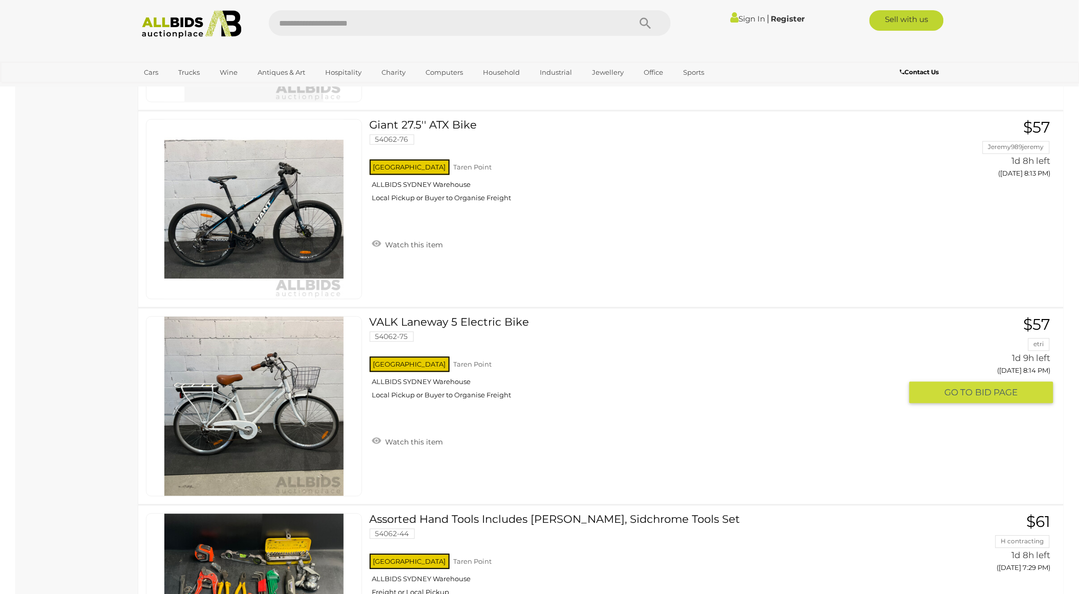
scroll to position [3356, 0]
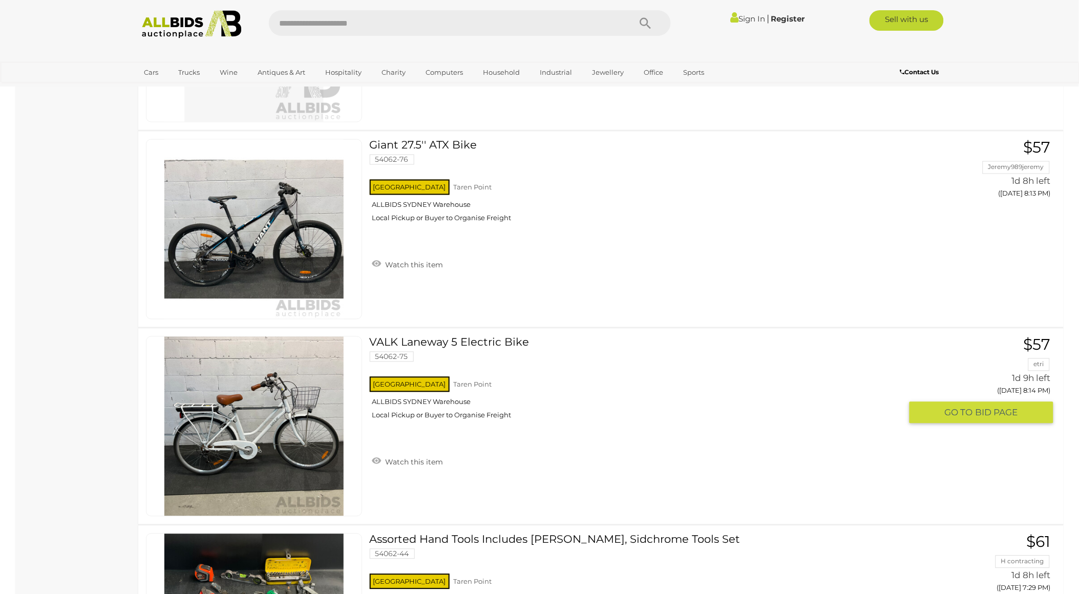
click at [238, 391] on link at bounding box center [254, 426] width 216 height 180
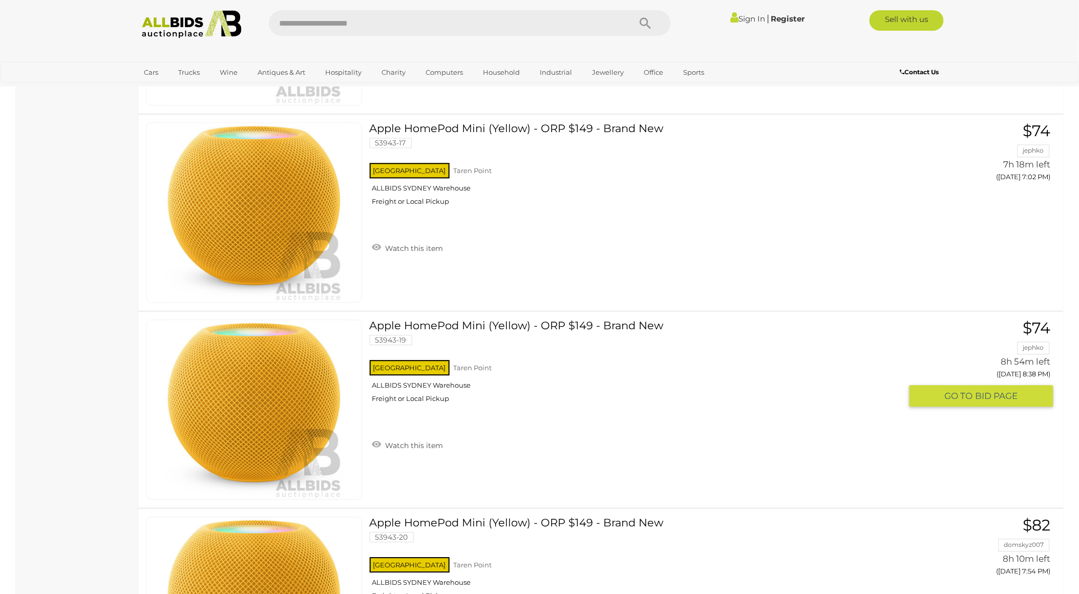
scroll to position [4948, 0]
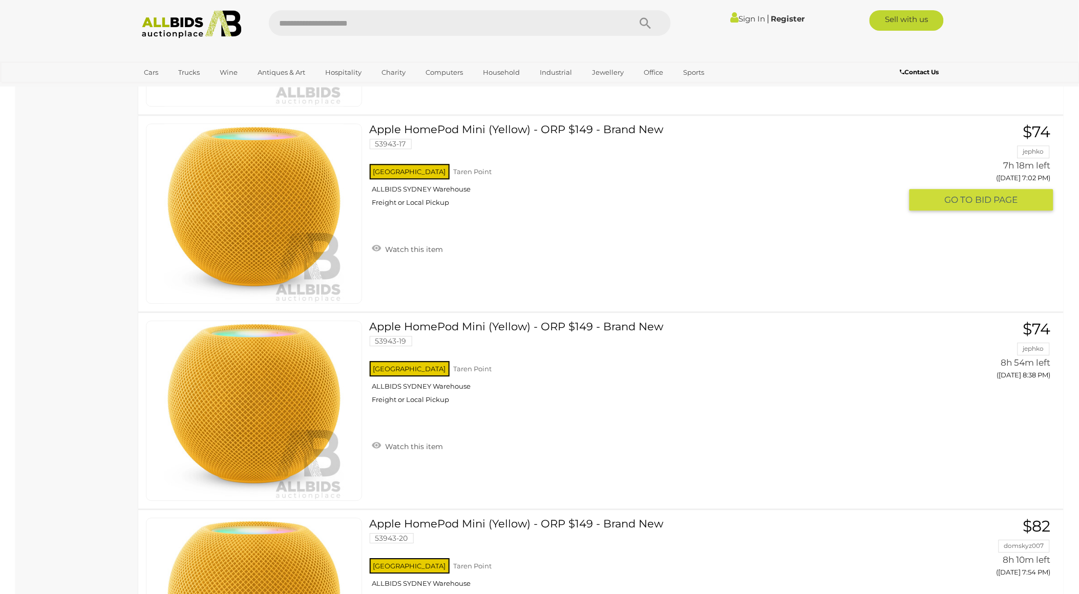
click at [271, 197] on link at bounding box center [254, 213] width 216 height 180
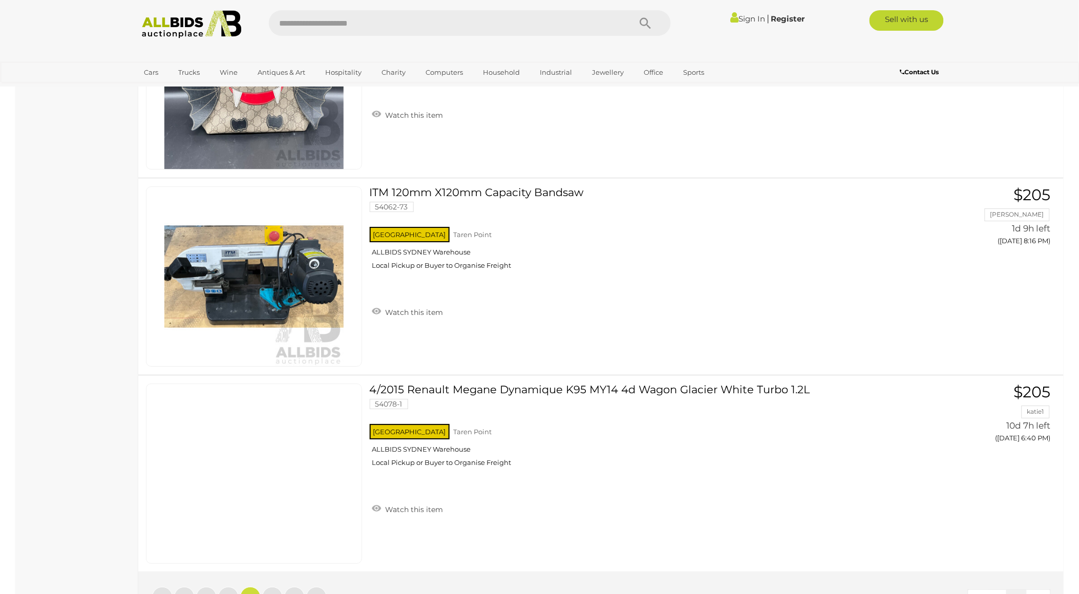
scroll to position [9499, 0]
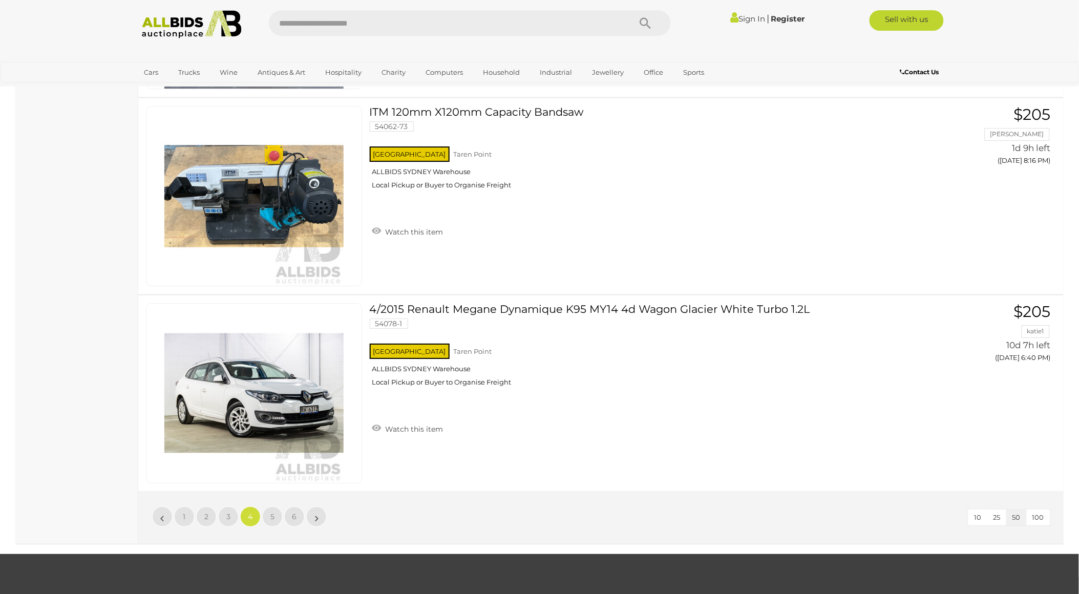
click at [261, 506] on ul "« 1 2 3 4 5 6 »" at bounding box center [239, 516] width 177 height 20
click at [271, 512] on span "5" at bounding box center [272, 516] width 4 height 9
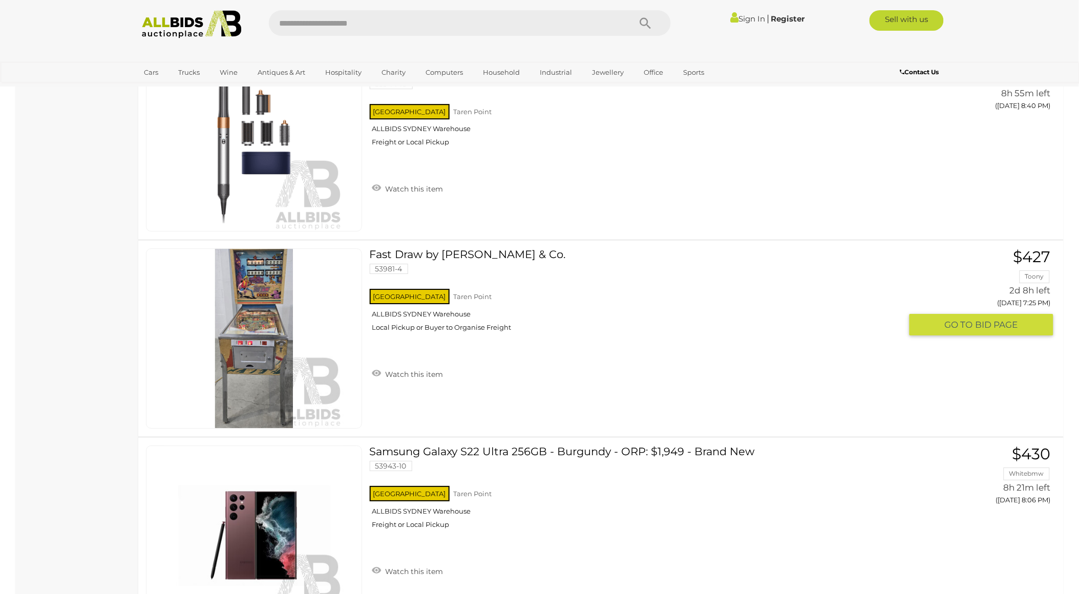
scroll to position [5721, 0]
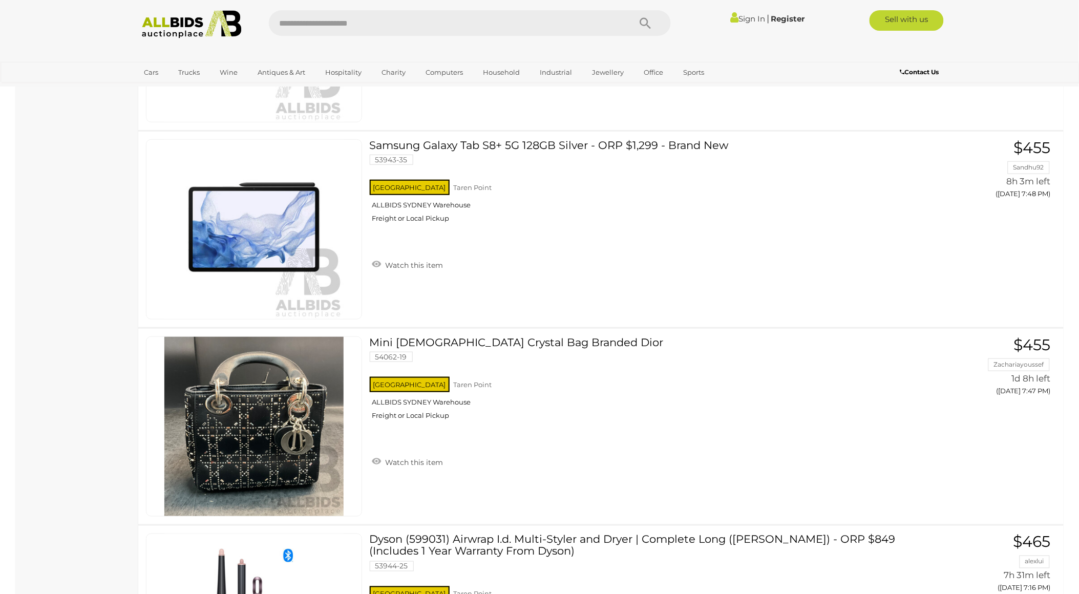
click at [334, 19] on input "text" at bounding box center [444, 23] width 351 height 26
type input "*****"
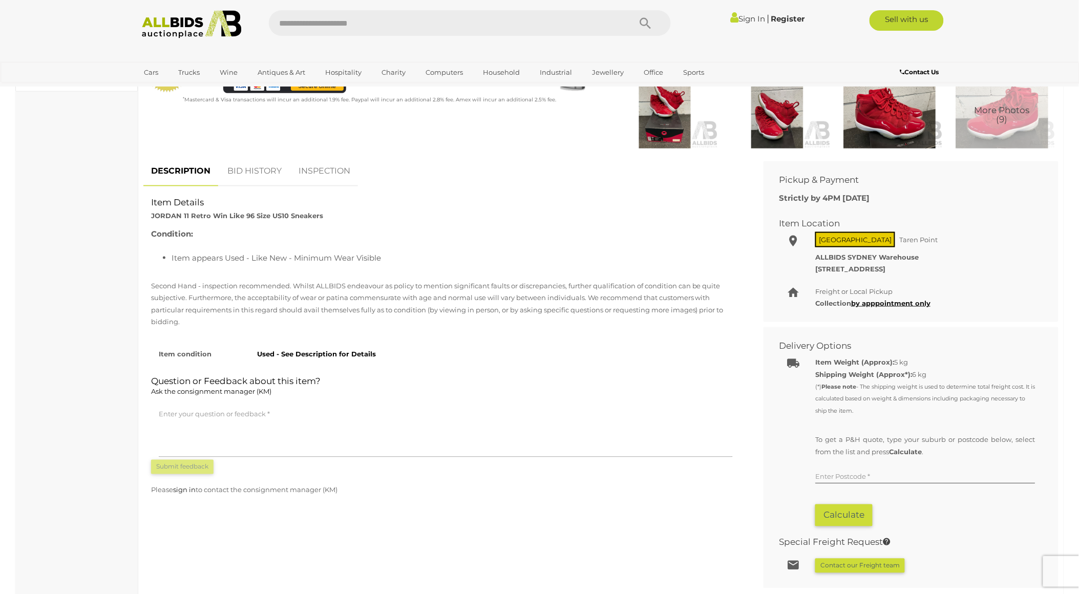
scroll to position [114, 0]
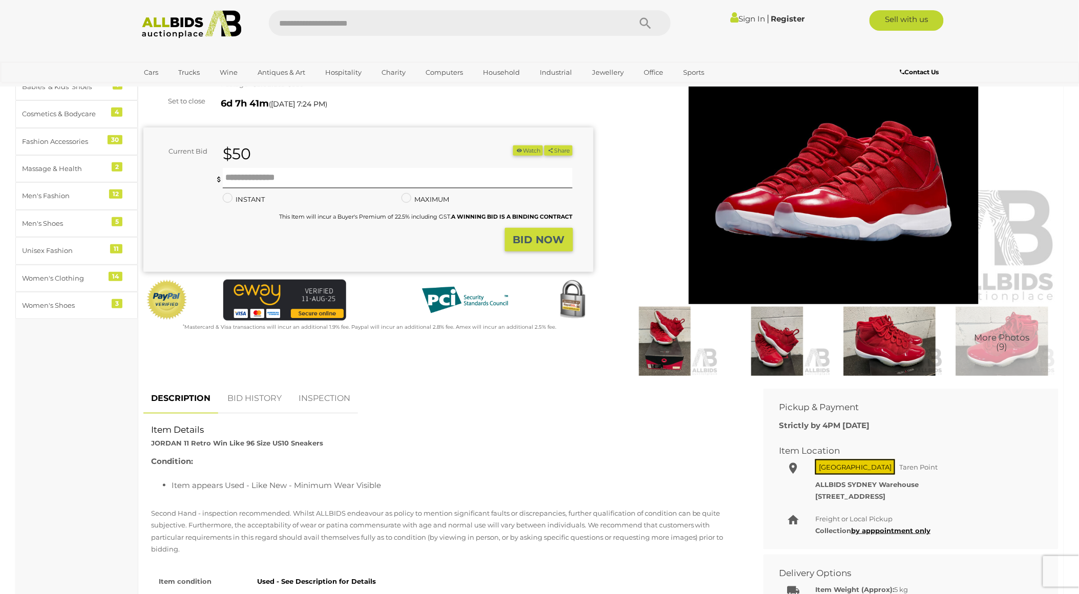
click at [812, 200] on img at bounding box center [834, 159] width 450 height 290
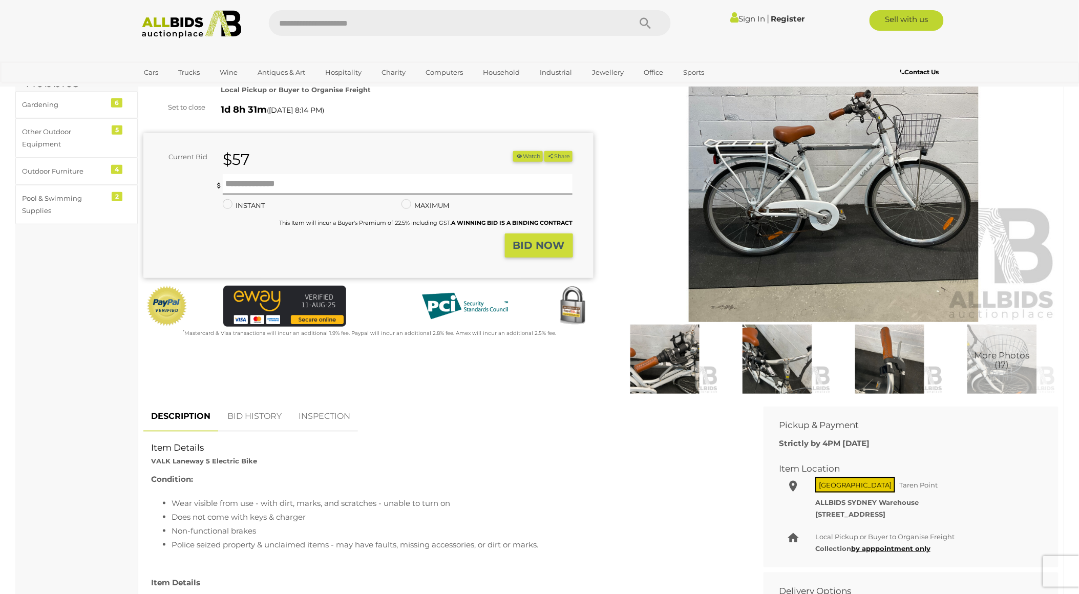
scroll to position [284, 0]
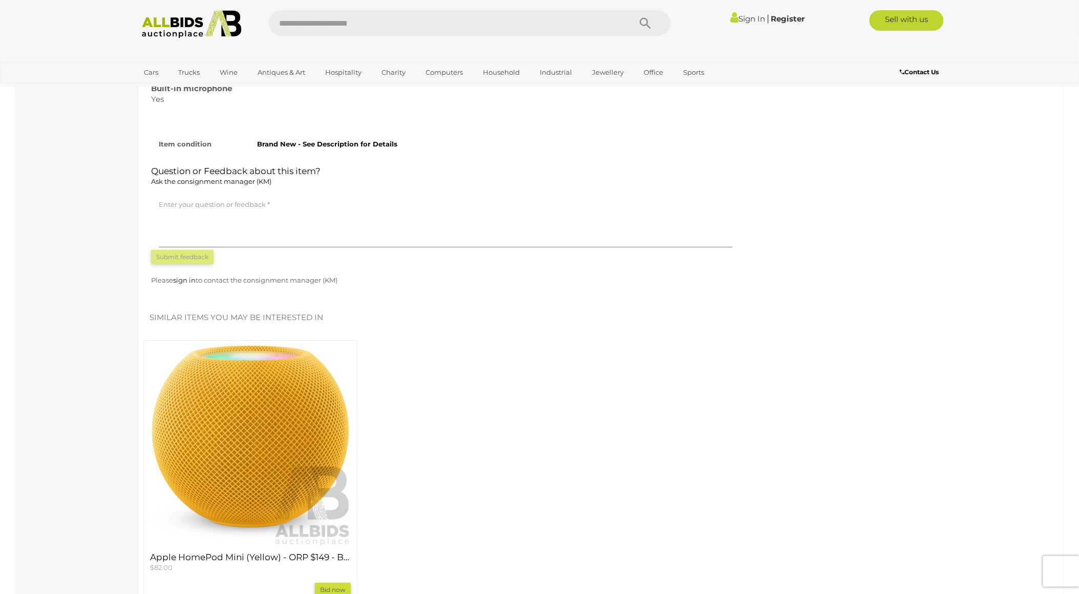
scroll to position [1081, 0]
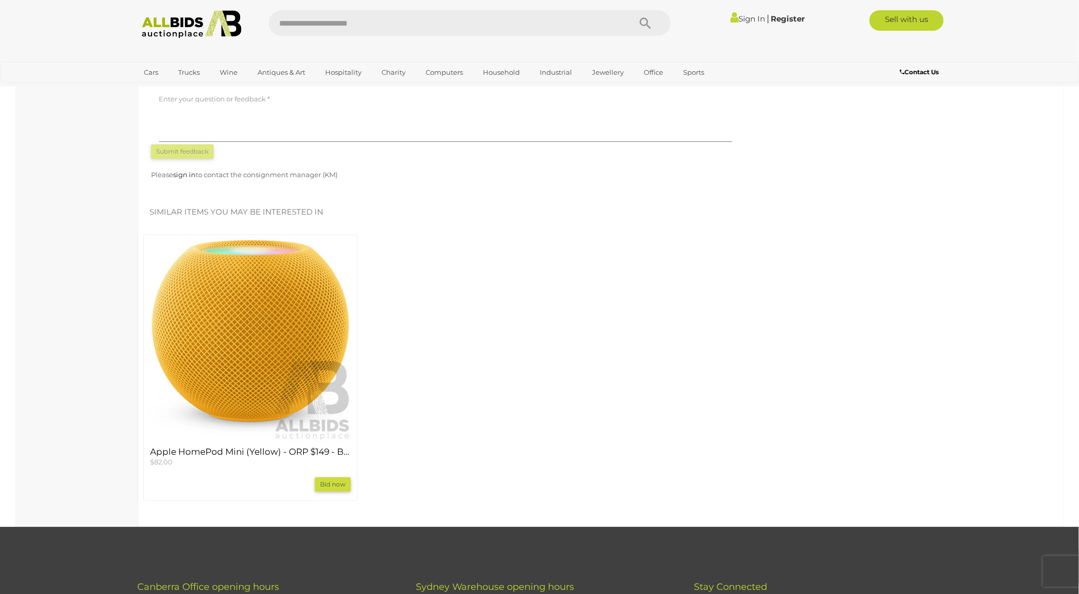
click at [456, 315] on div "Apple HomePod Mini (Yellow) - ORP $149 - Brand New $82.00 Bid now" at bounding box center [594, 371] width 917 height 275
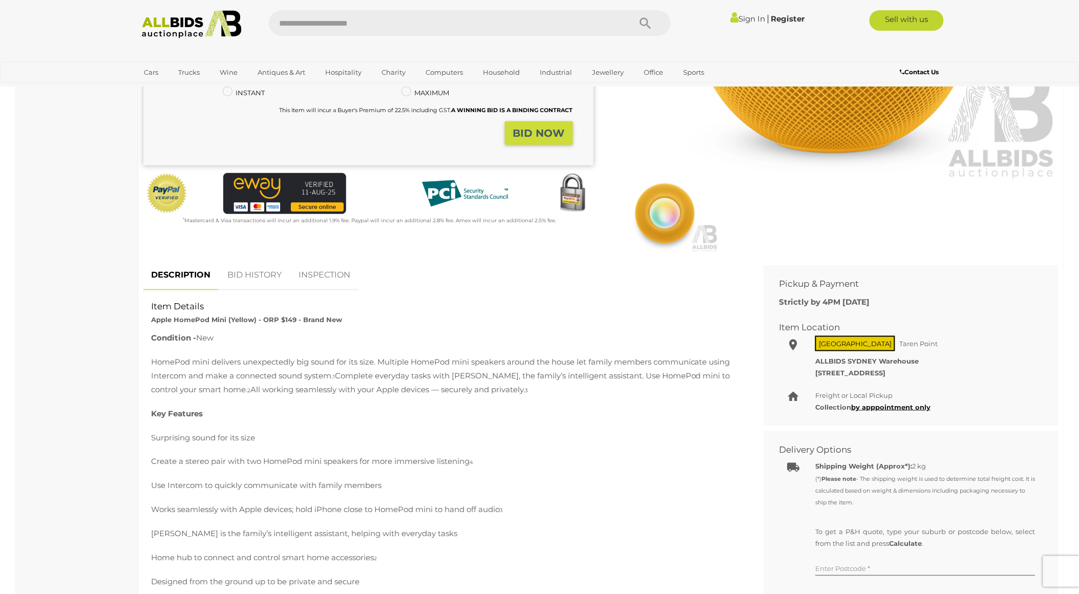
scroll to position [0, 0]
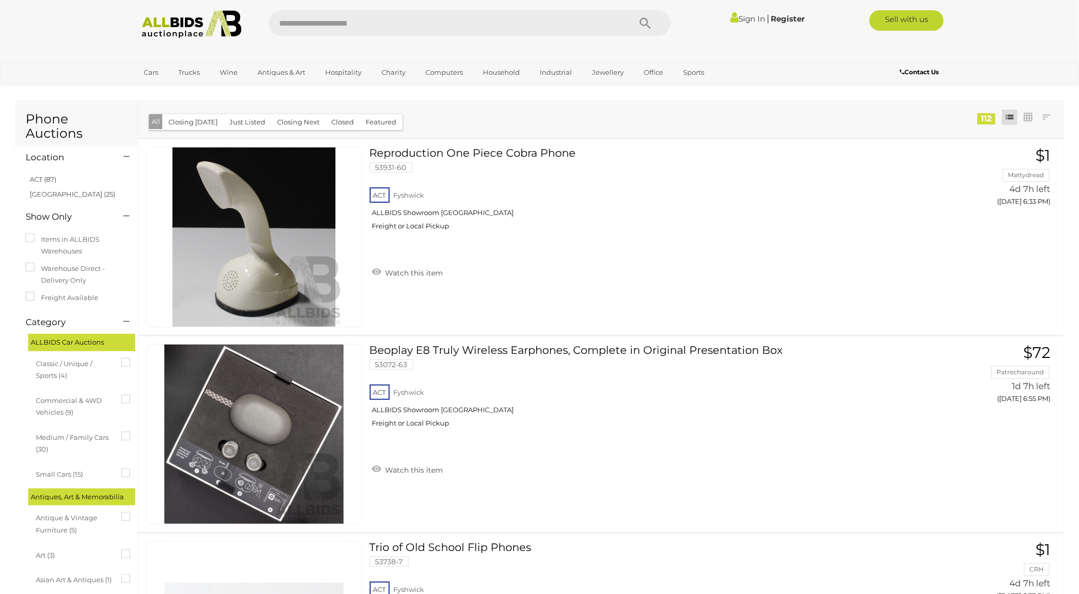
click at [1053, 125] on li "Most Relevant Closing First Closing Last Lowest Bid Highest Bid Item Name A-Z I…" at bounding box center [1046, 117] width 18 height 15
click at [1051, 123] on link at bounding box center [1046, 117] width 15 height 15
click at [1012, 195] on link "Lowest Bid" at bounding box center [979, 191] width 153 height 18
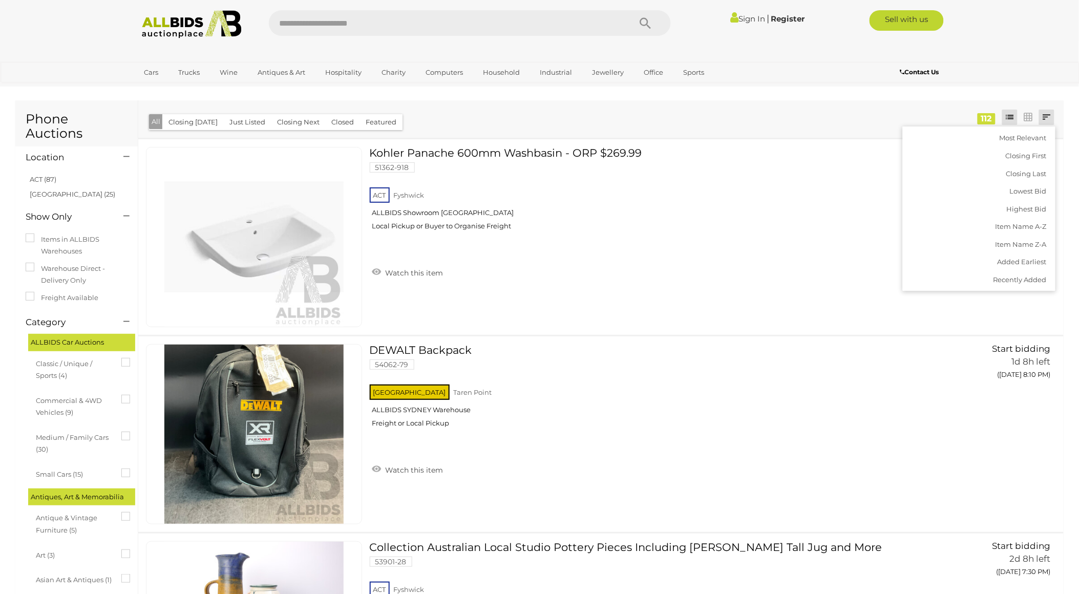
click at [550, 115] on div "Most Relevant Closing First Closing Last Lowest Bid Highest Bid Item Name A-Z I…" at bounding box center [600, 118] width 925 height 37
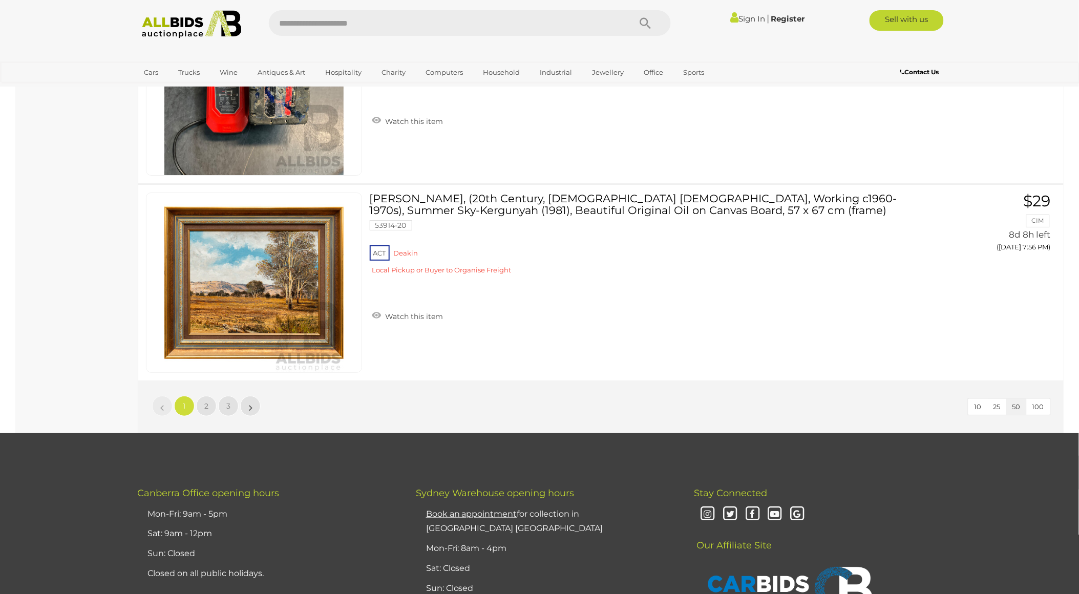
scroll to position [9840, 0]
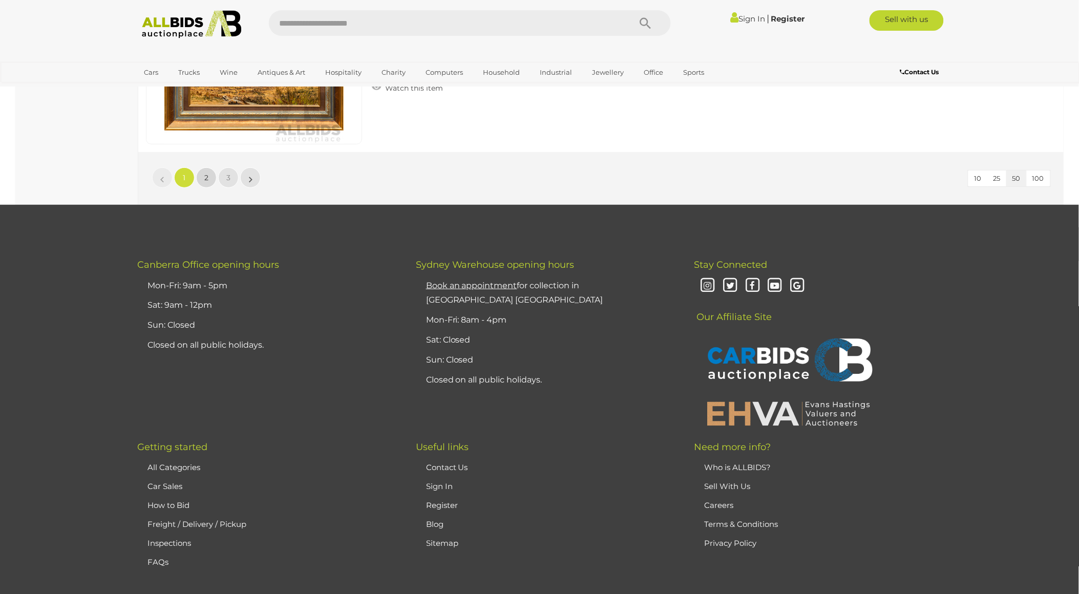
click at [202, 167] on link "2" at bounding box center [206, 177] width 20 height 20
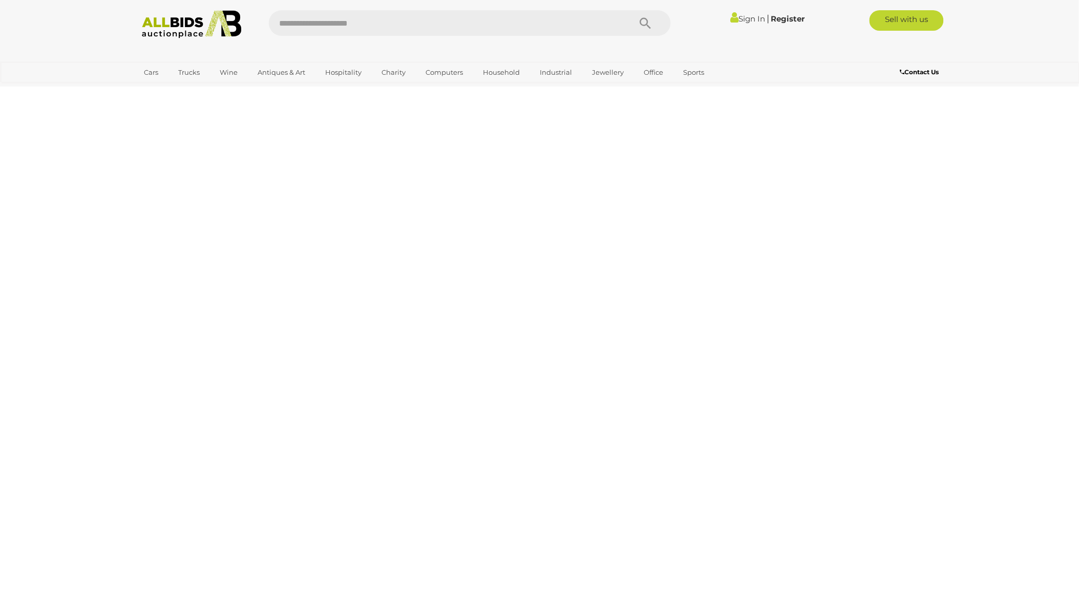
scroll to position [0, 0]
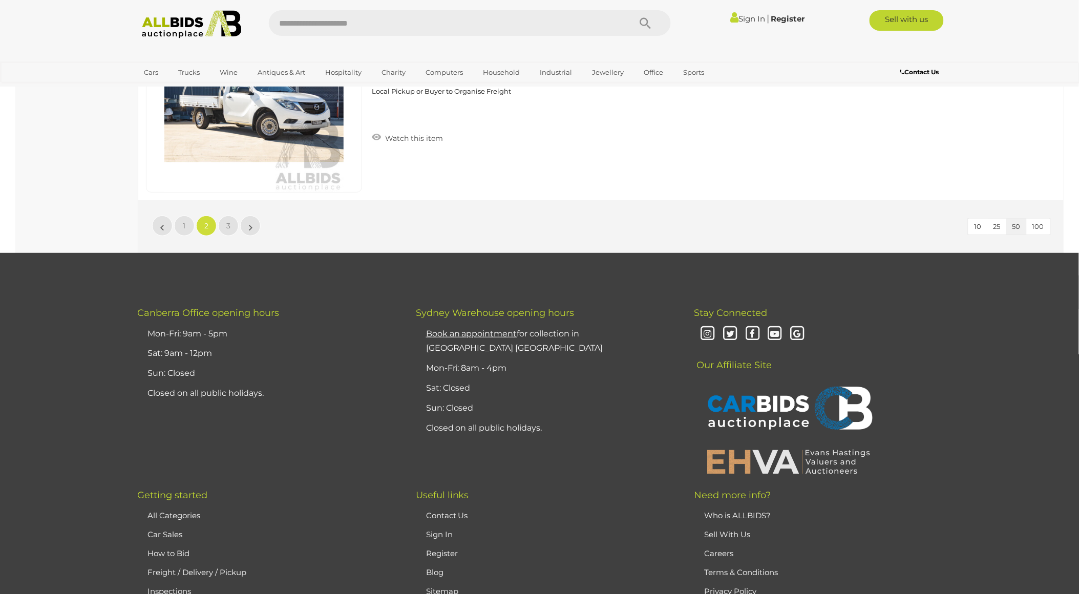
scroll to position [9679, 0]
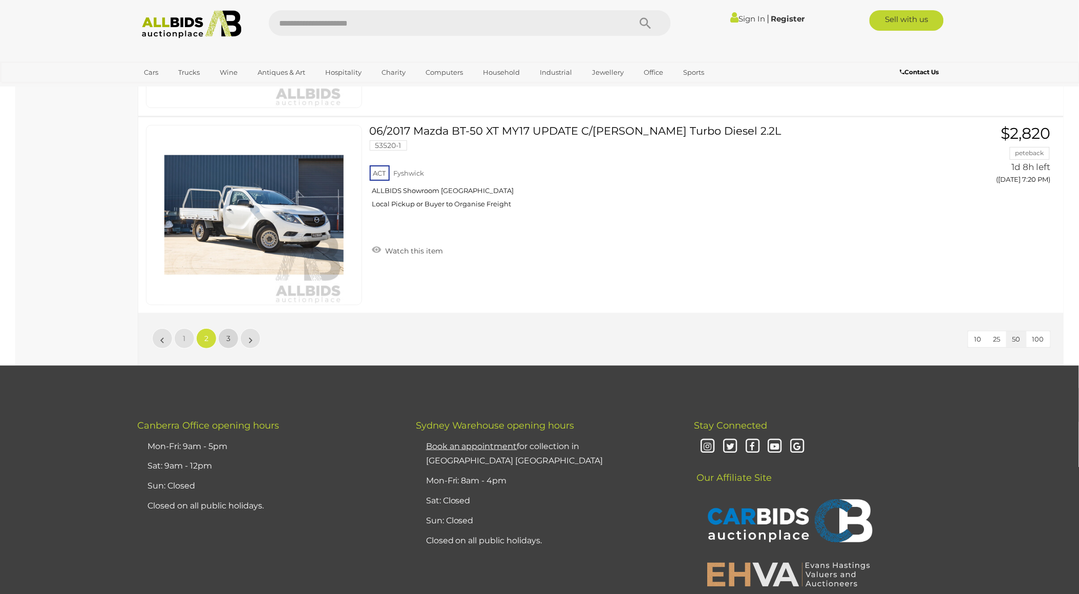
click at [232, 328] on link "3" at bounding box center [228, 338] width 20 height 20
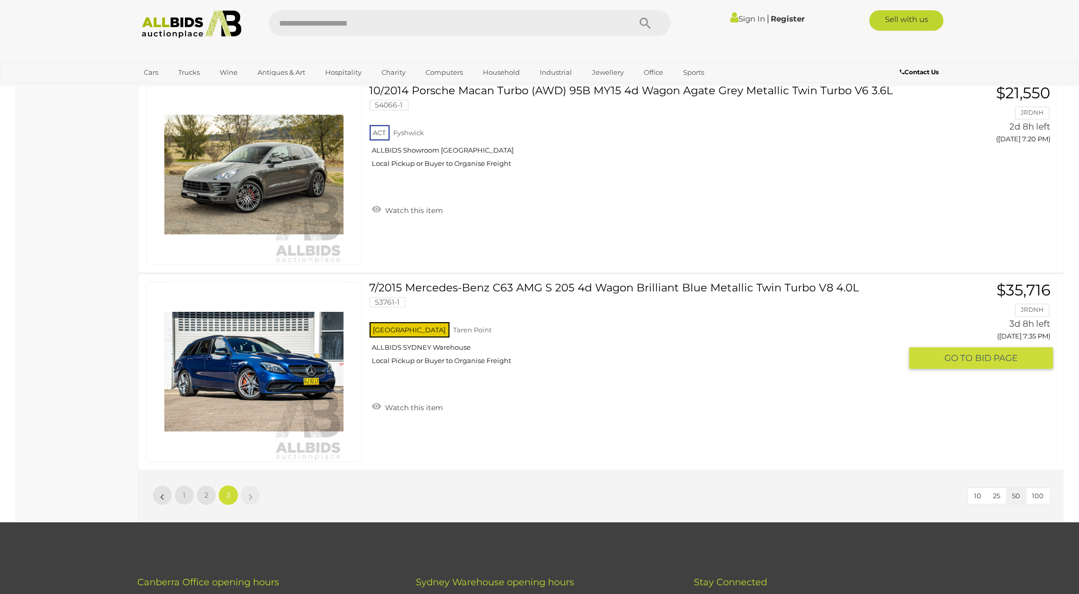
scroll to position [2332, 0]
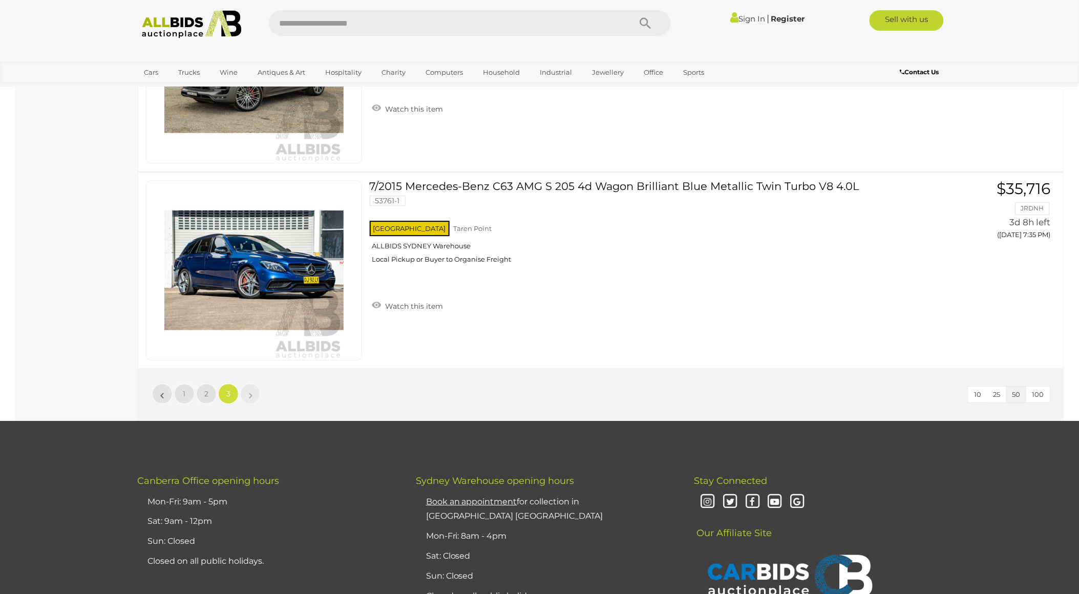
click at [249, 390] on li "»" at bounding box center [251, 393] width 20 height 20
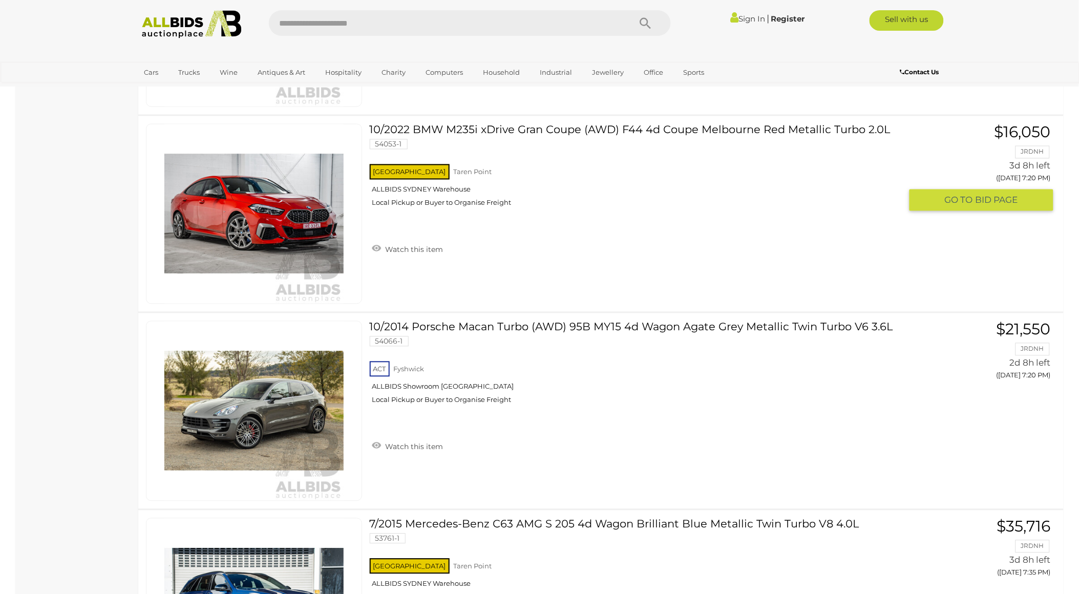
scroll to position [1763, 0]
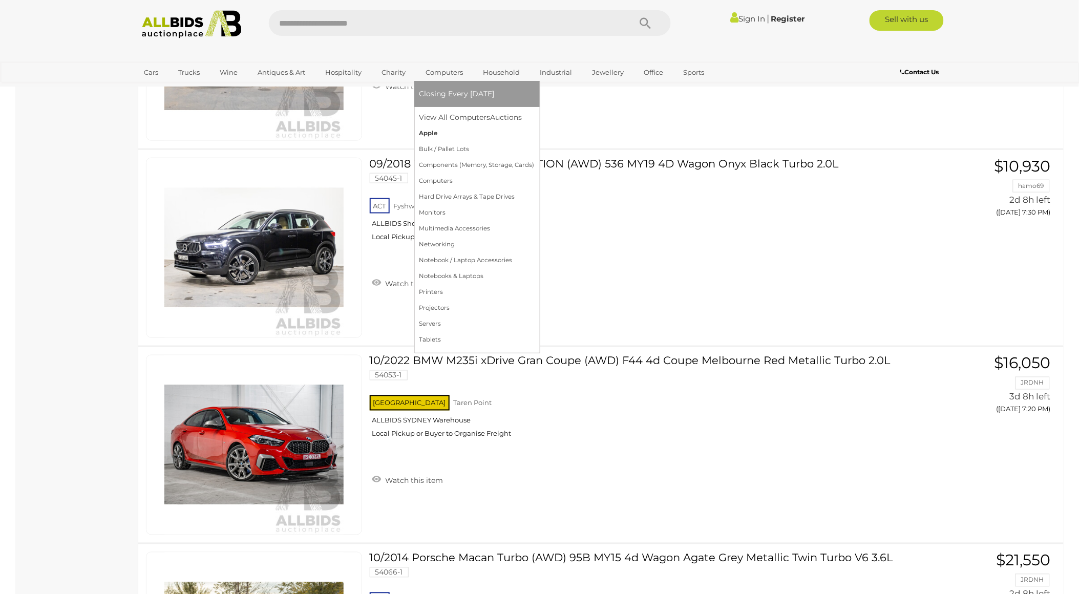
click at [431, 132] on link "Apple" at bounding box center [476, 133] width 115 height 16
